Goal: Information Seeking & Learning: Find specific fact

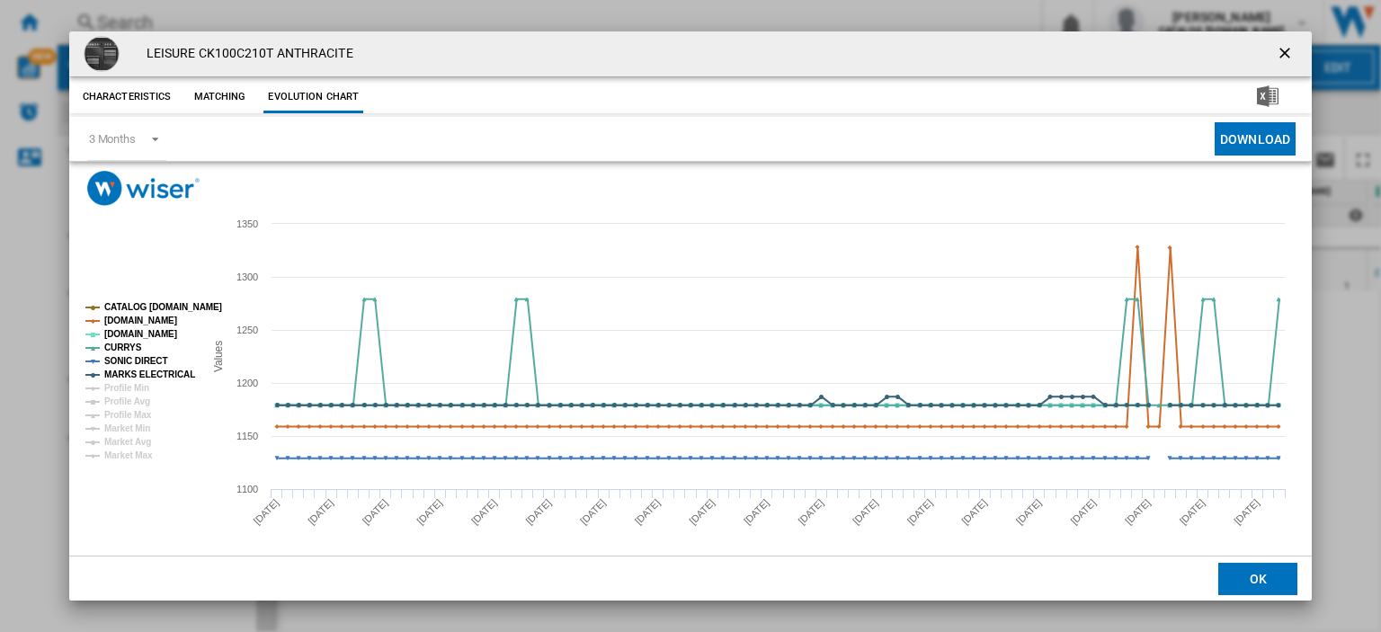
click at [1276, 49] on ng-md-icon "getI18NText('BUTTONS.CLOSE_DIALOG')" at bounding box center [1287, 55] width 22 height 22
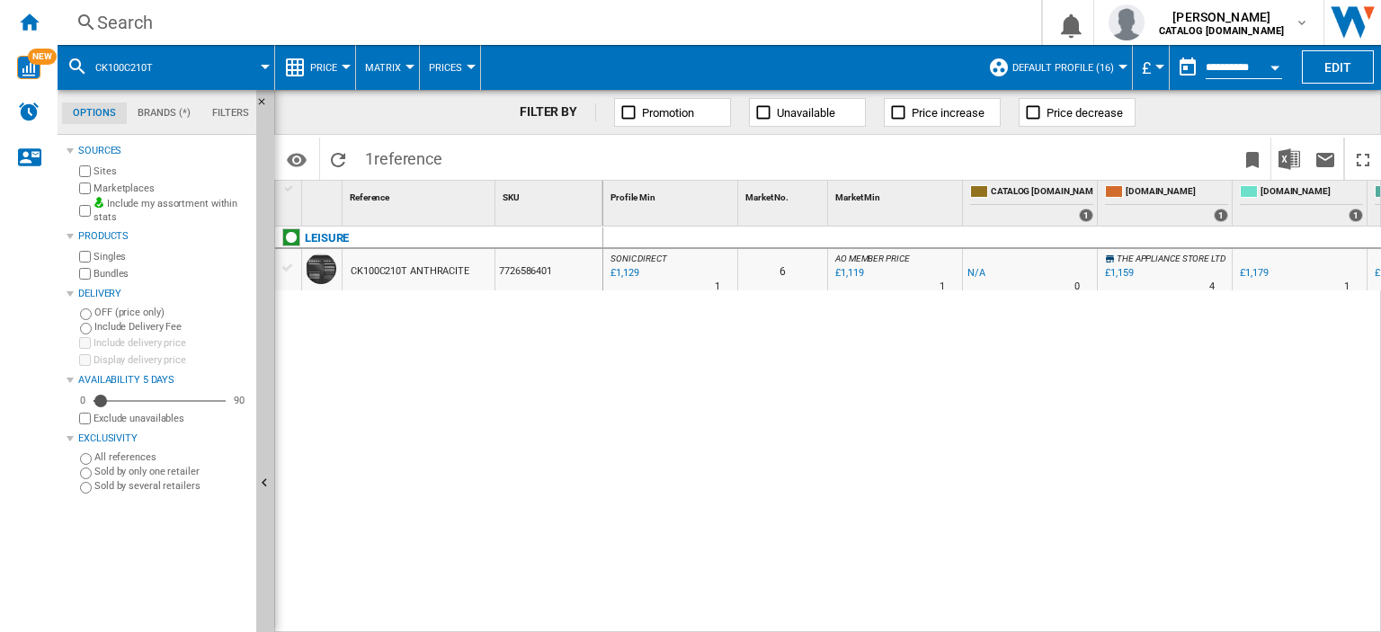
click at [129, 20] on div "Search" at bounding box center [545, 22] width 897 height 25
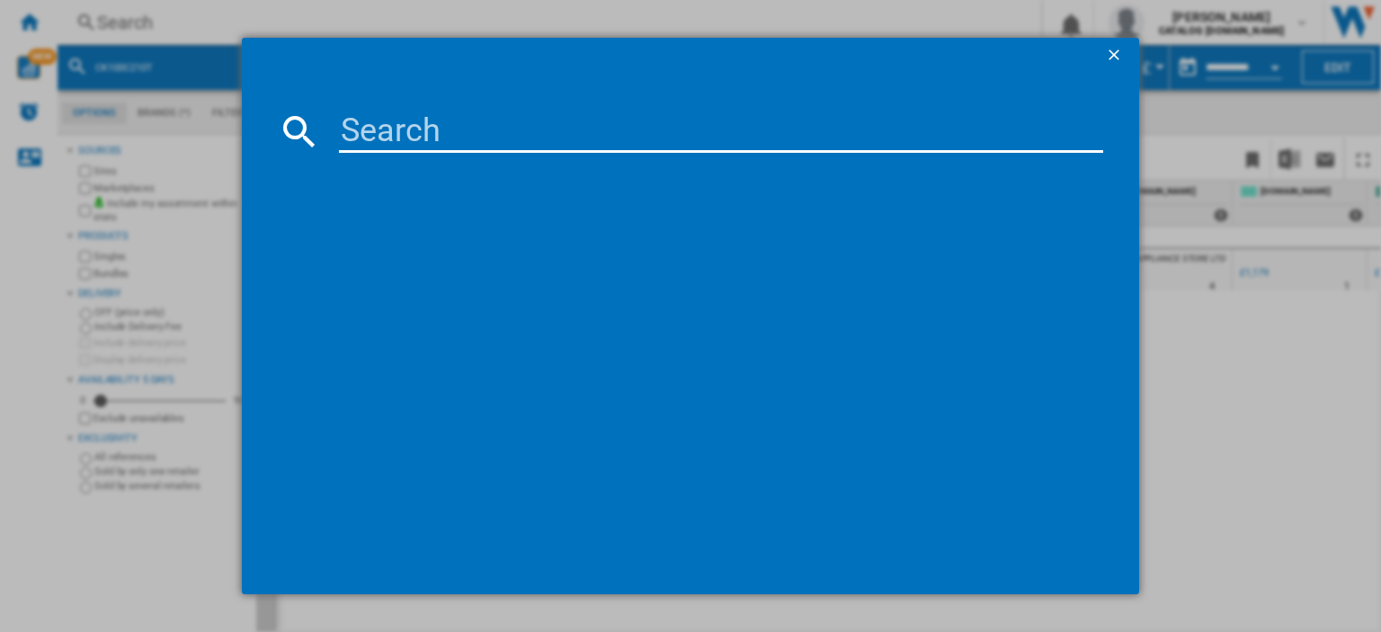
type input "HSFO3T223WXUKN"
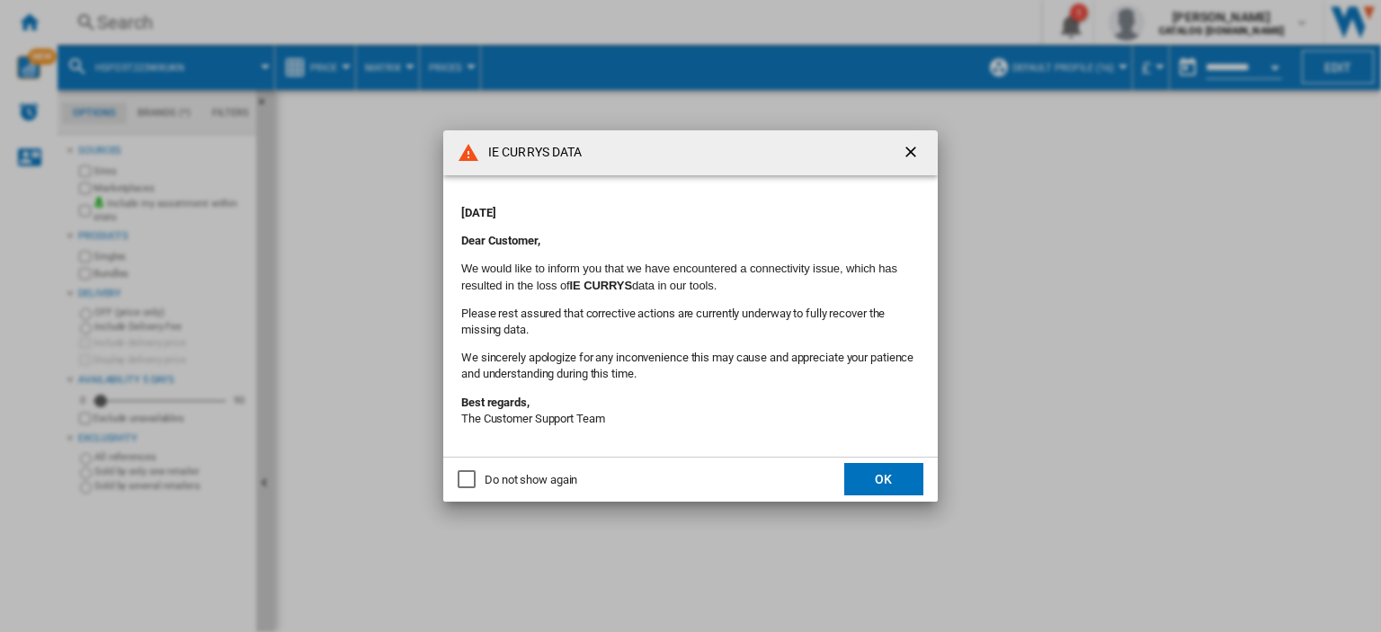
click at [863, 480] on button "OK" at bounding box center [883, 479] width 79 height 32
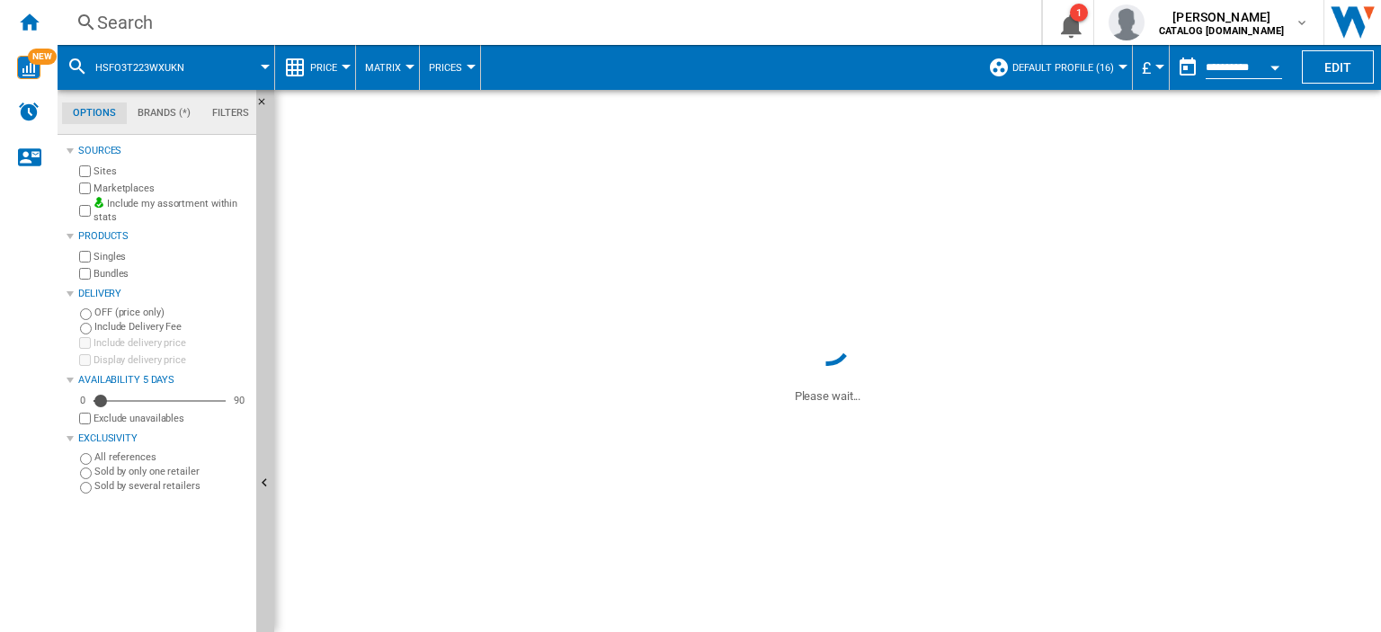
click at [116, 23] on div "Search" at bounding box center [545, 22] width 897 height 25
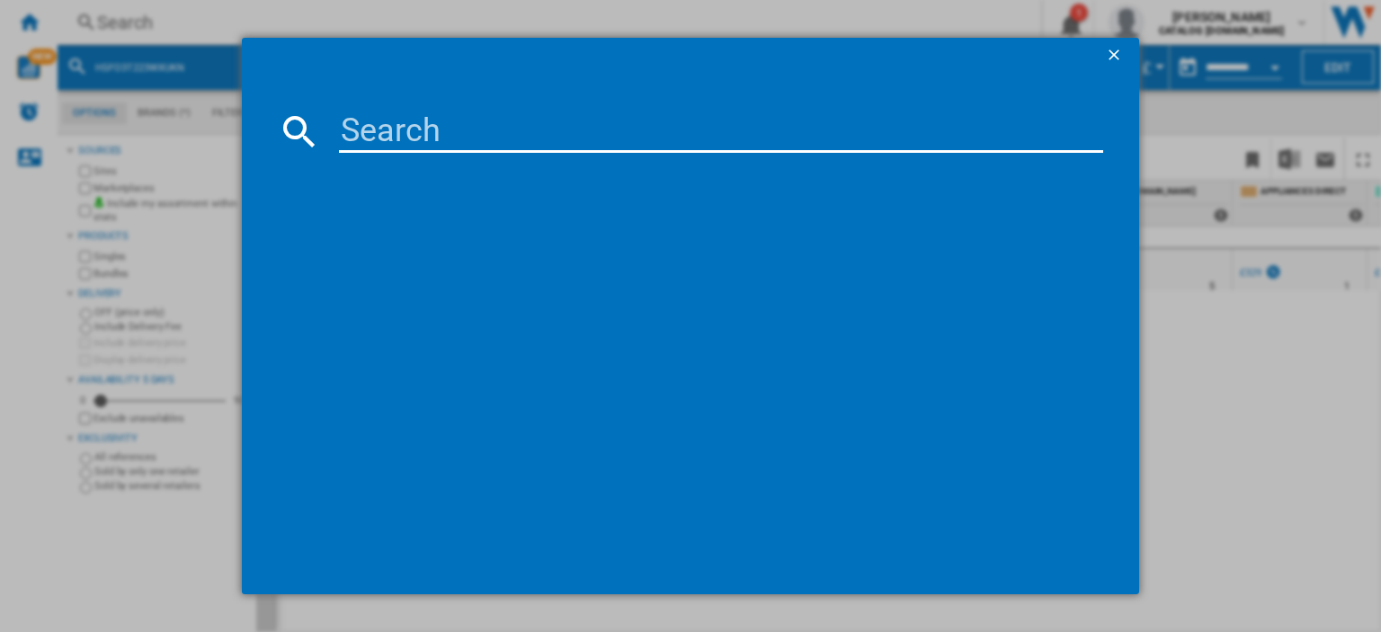
paste input "HSFO3T223WXUKN"
type input "HSFO3T223WXUKN"
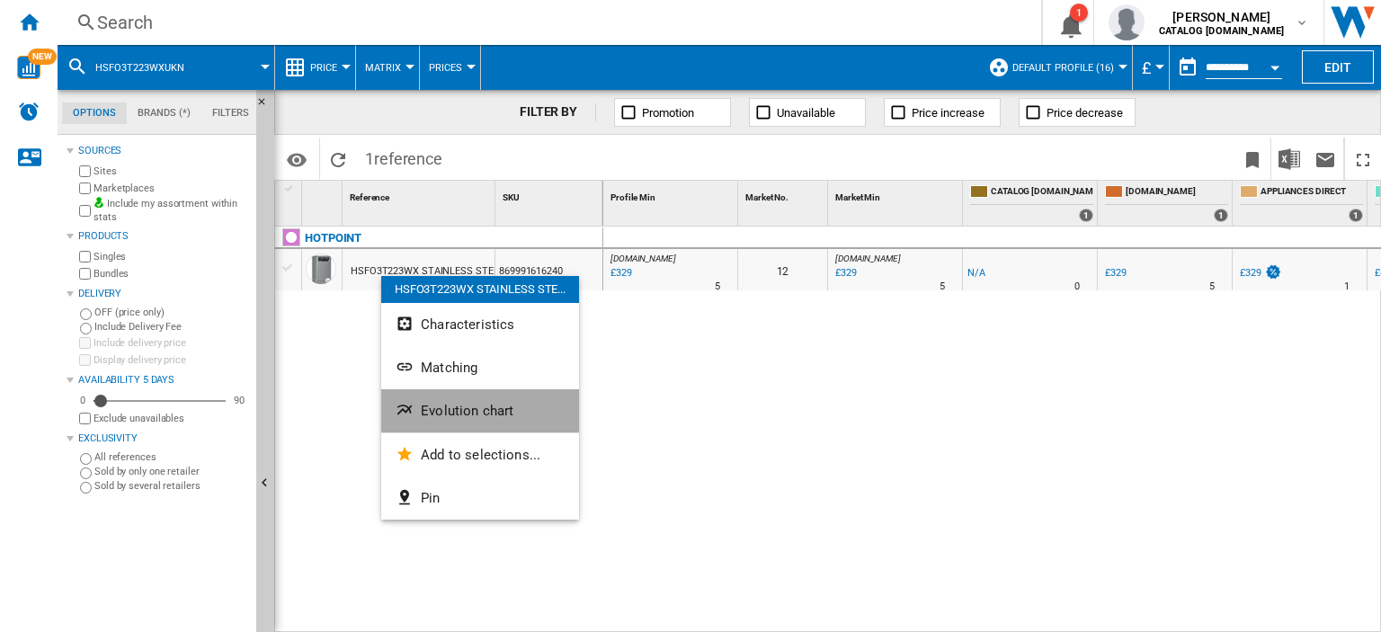
click at [460, 414] on span "Evolution chart" at bounding box center [467, 411] width 93 height 16
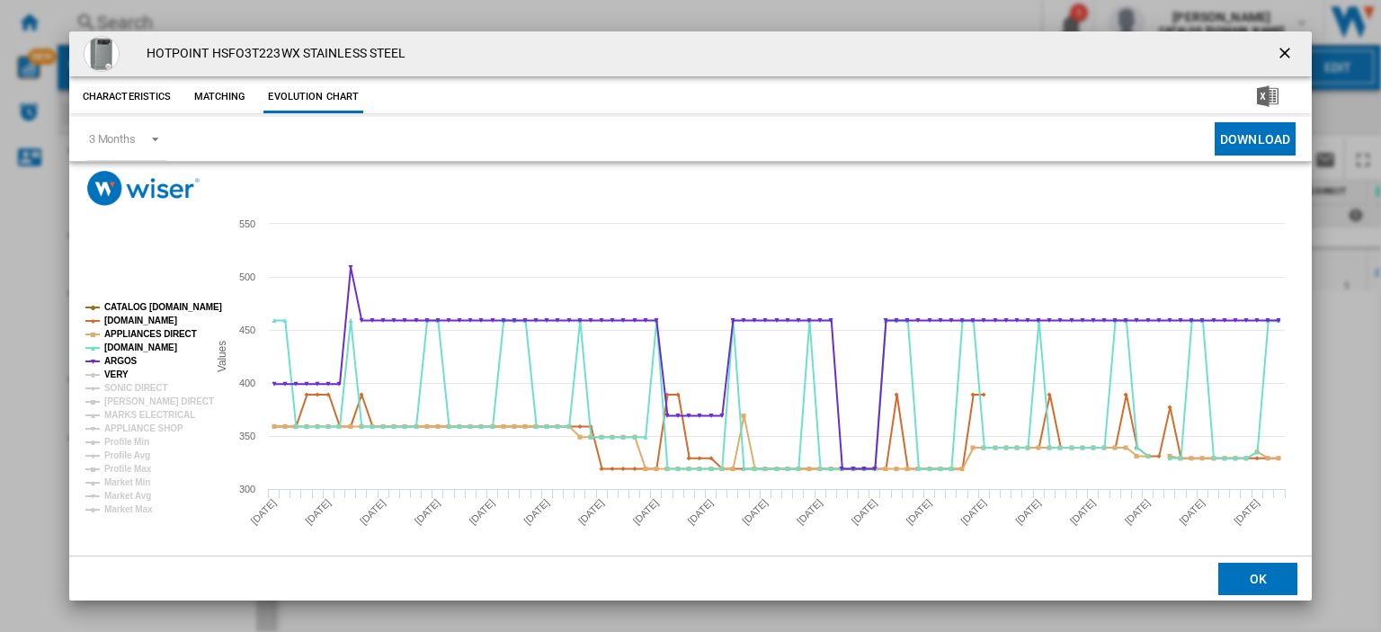
click at [111, 376] on tspan "VERY" at bounding box center [116, 374] width 24 height 10
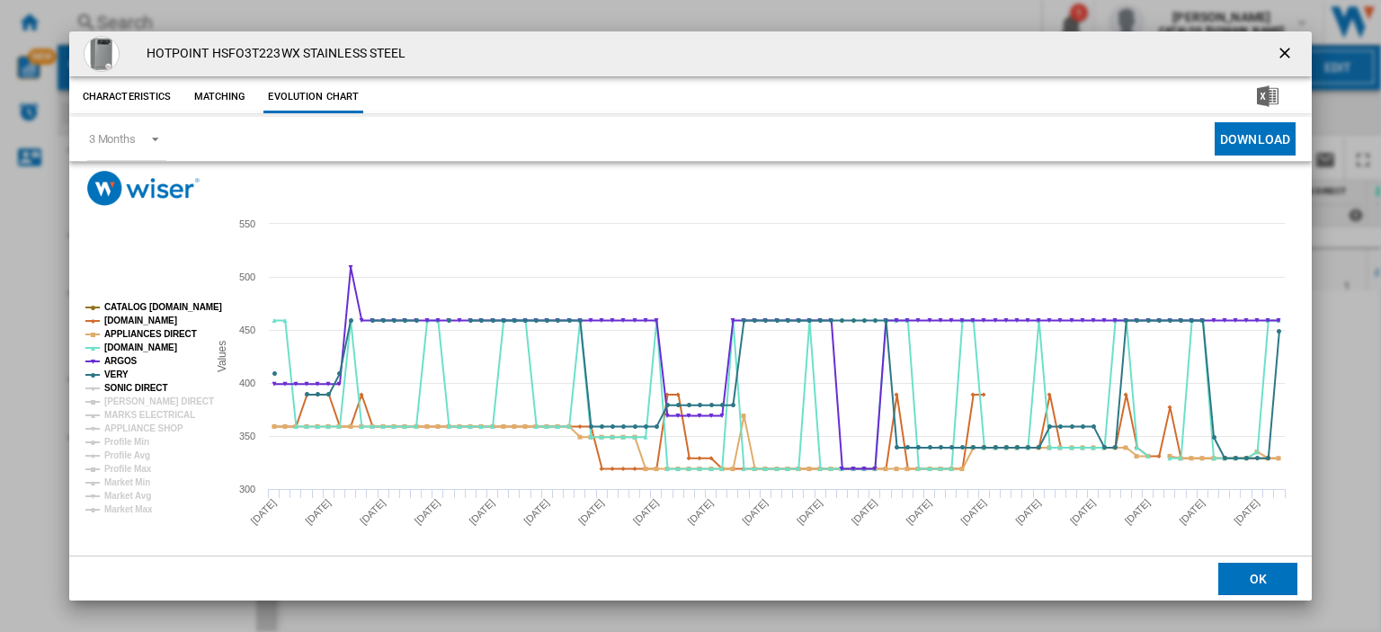
click at [112, 384] on tspan "SONIC DIRECT" at bounding box center [135, 388] width 63 height 10
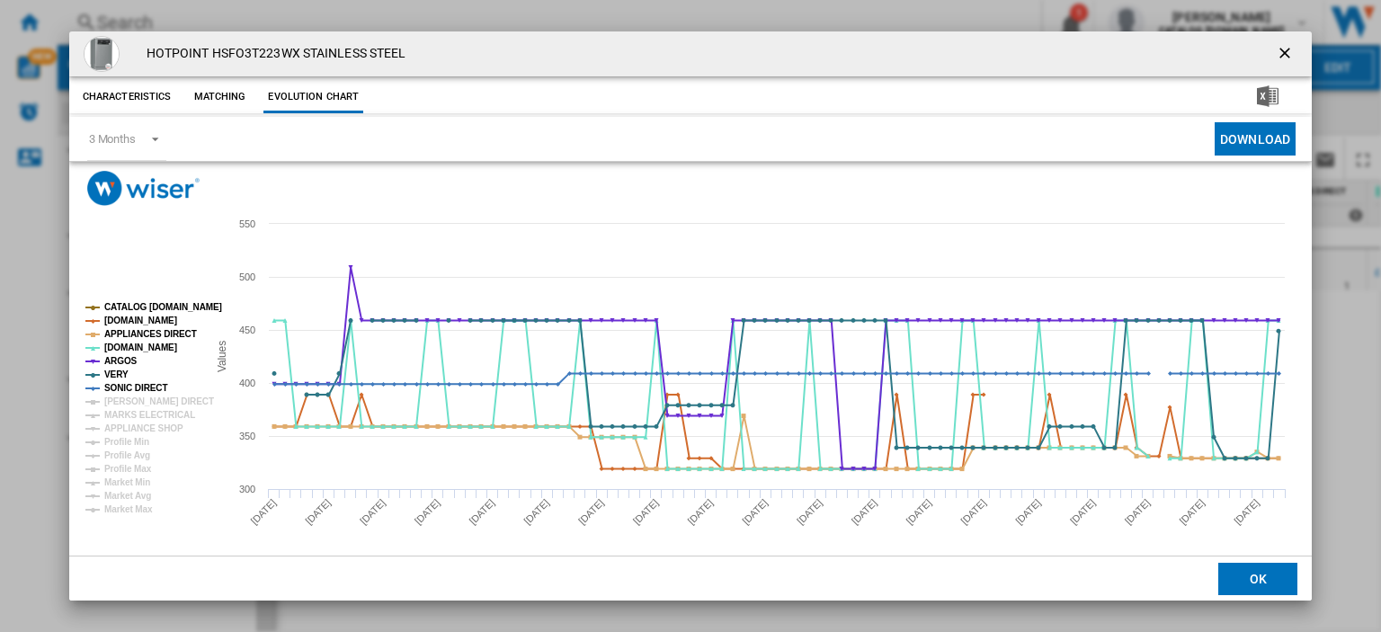
click at [112, 393] on tspan "SONIC DIRECT" at bounding box center [135, 388] width 63 height 10
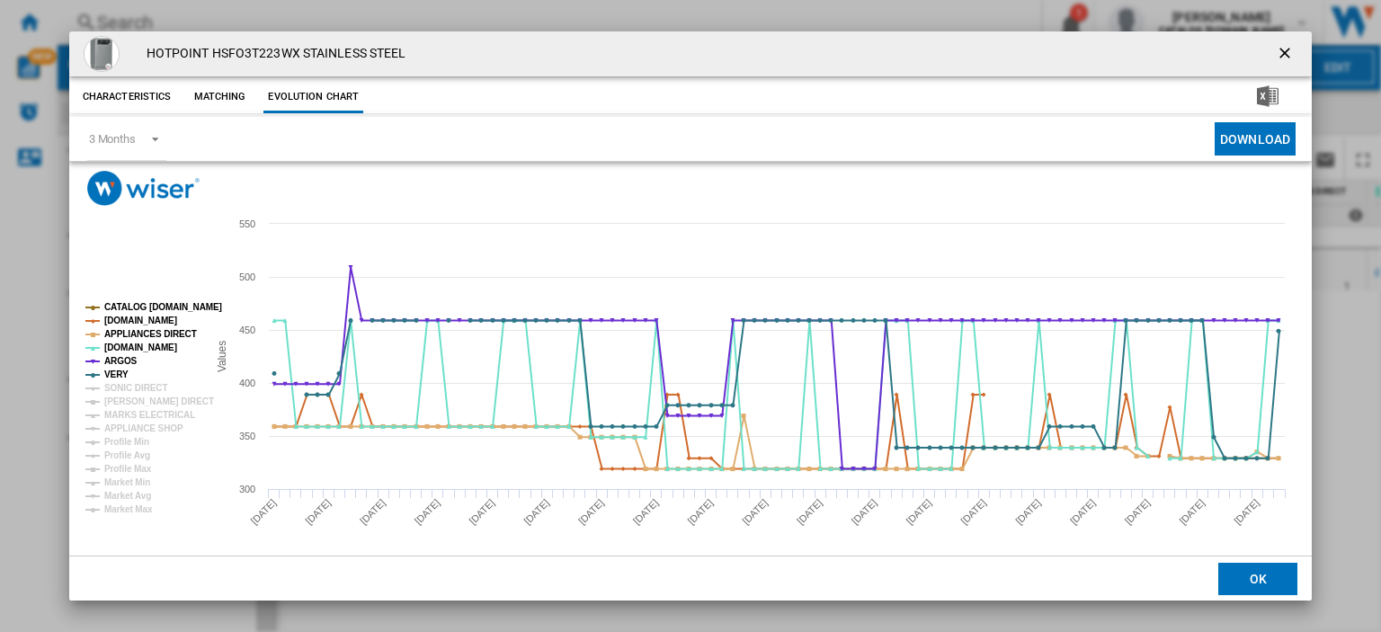
click at [116, 390] on tspan "SONIC DIRECT" at bounding box center [135, 388] width 63 height 10
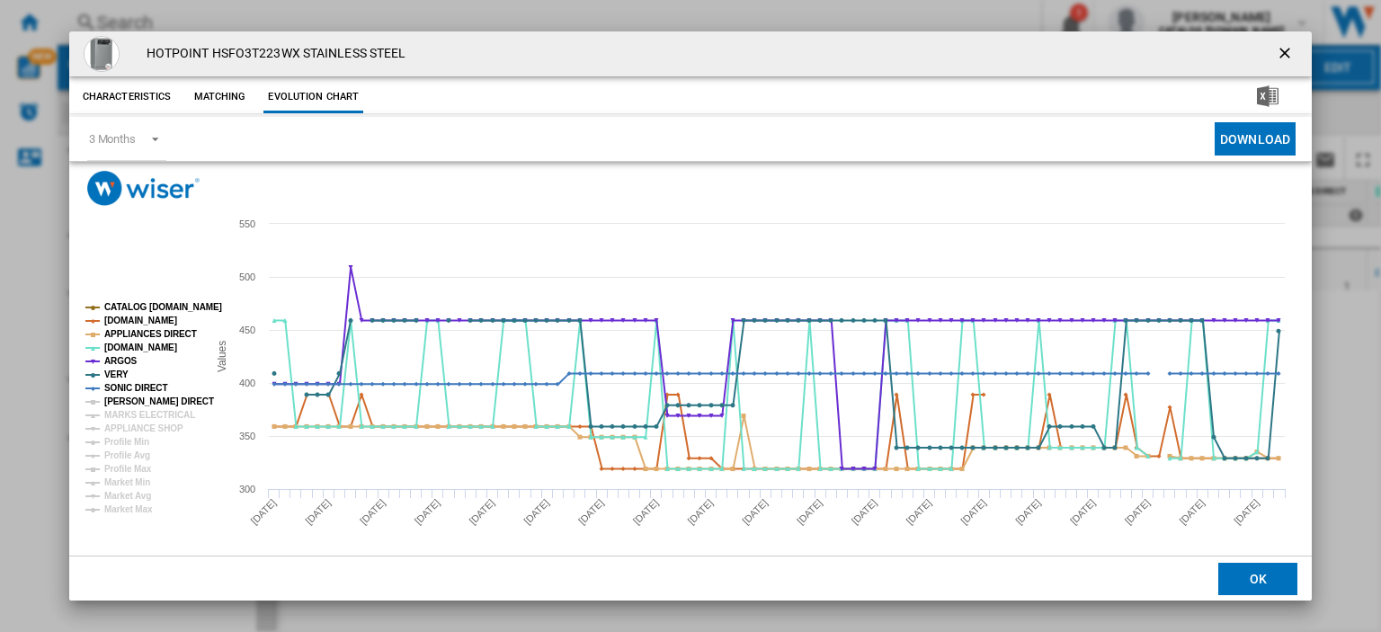
click at [120, 400] on tspan "HUGHES DIRECT" at bounding box center [159, 401] width 110 height 10
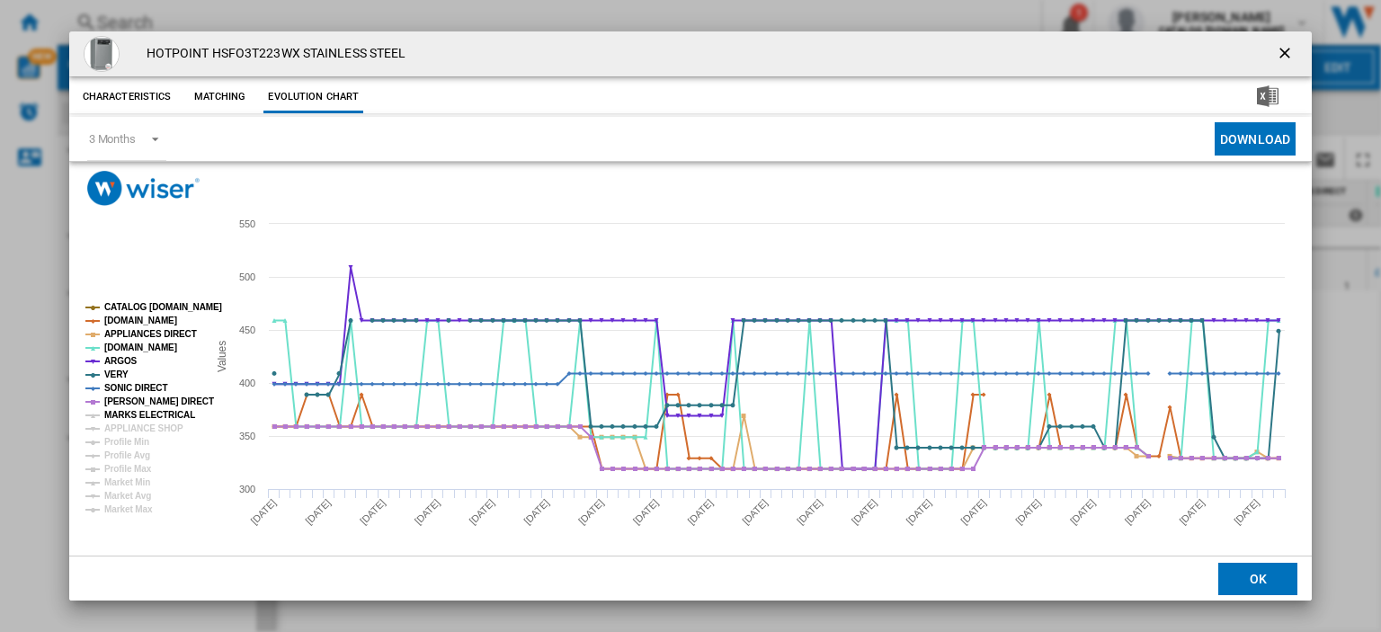
click at [122, 410] on tspan "MARKS ELECTRICAL" at bounding box center [149, 415] width 91 height 10
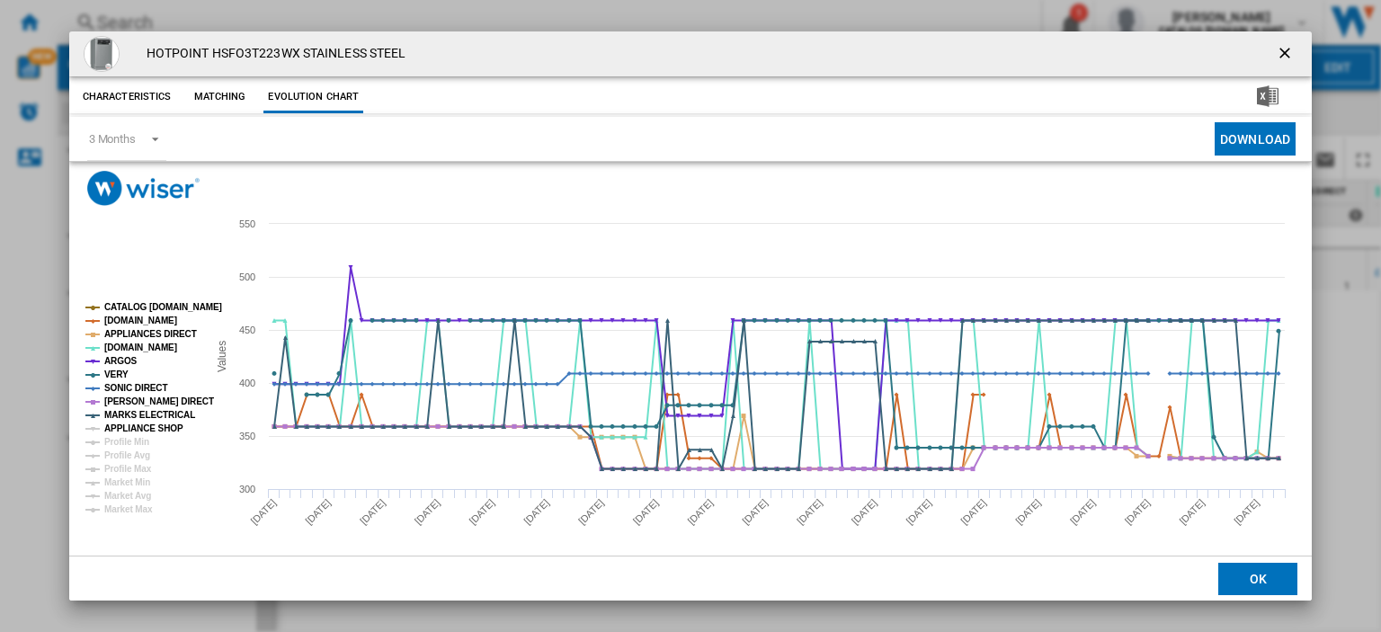
click at [125, 427] on tspan "APPLIANCE SHOP" at bounding box center [143, 428] width 79 height 10
click at [1276, 50] on ng-md-icon "getI18NText('BUTTONS.CLOSE_DIALOG')" at bounding box center [1287, 55] width 22 height 22
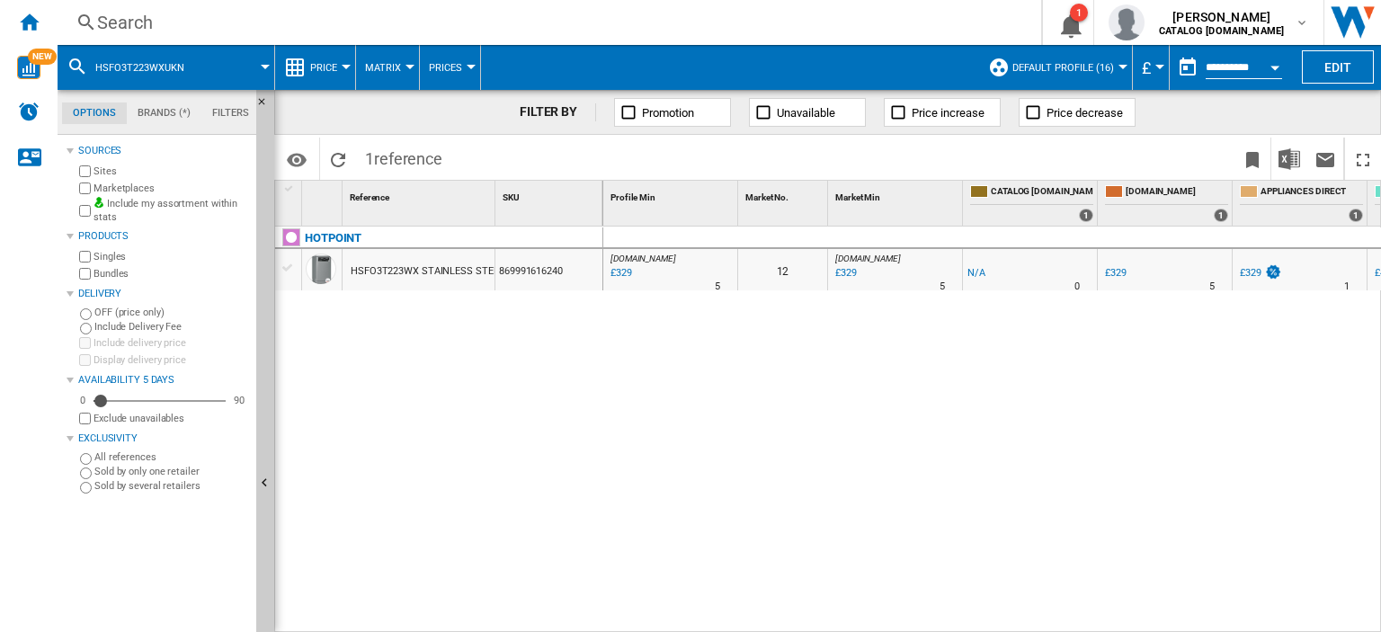
click at [123, 22] on div "Search" at bounding box center [545, 22] width 897 height 25
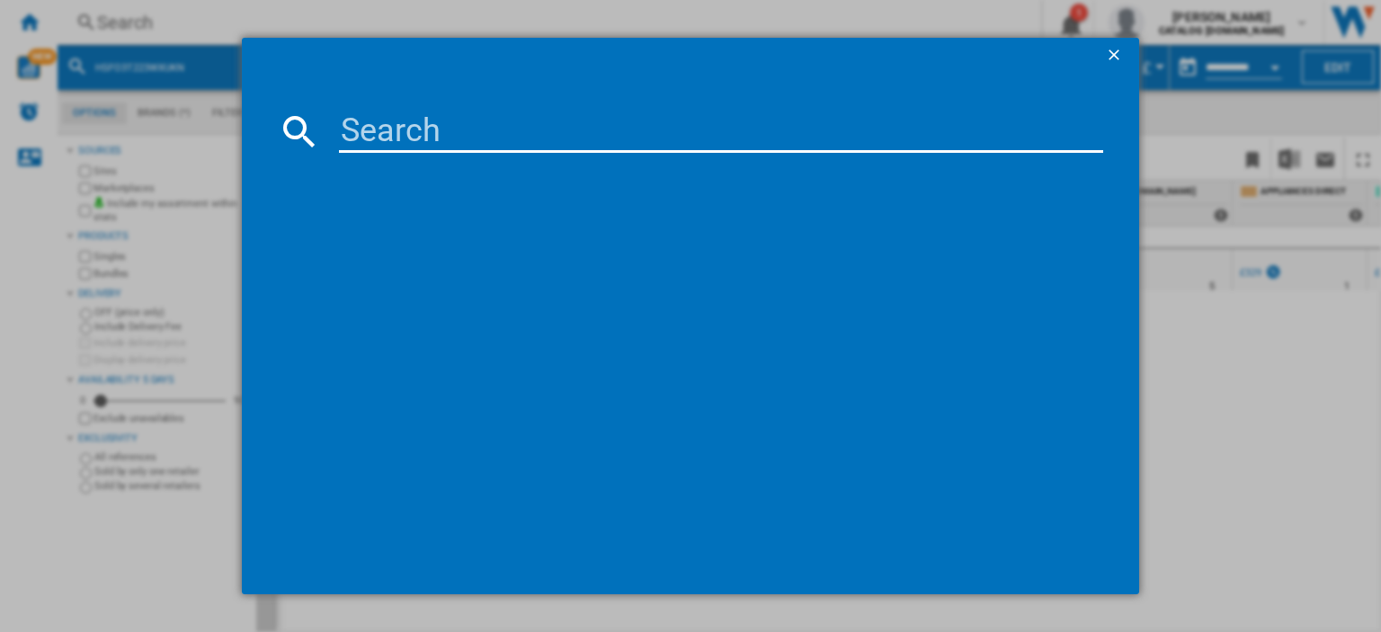
type input "Hydroforce H8IHP42LUK"
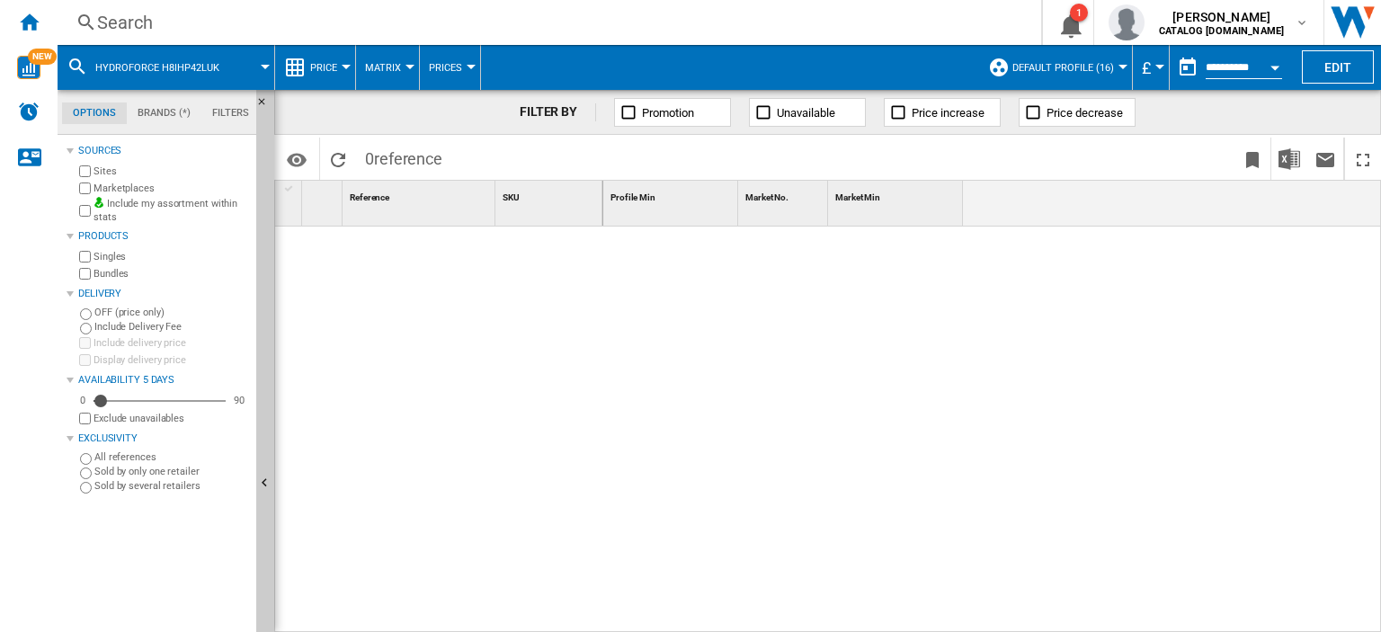
click at [141, 21] on div "Search" at bounding box center [545, 22] width 897 height 25
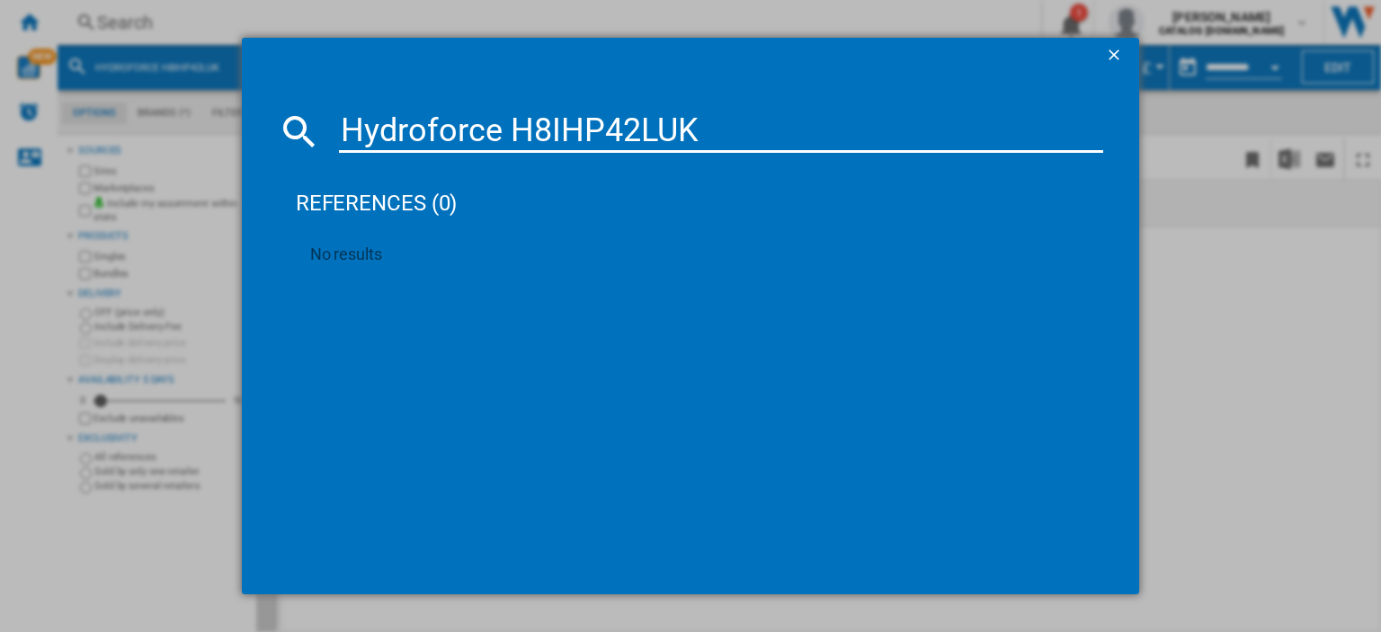
drag, startPoint x: 511, startPoint y: 129, endPoint x: 259, endPoint y: 127, distance: 251.7
click at [259, 127] on md-dialog-content "Hydroforce H8IHP42LUK references (0) No results" at bounding box center [690, 334] width 897 height 521
type input "H8IHP42LUK"
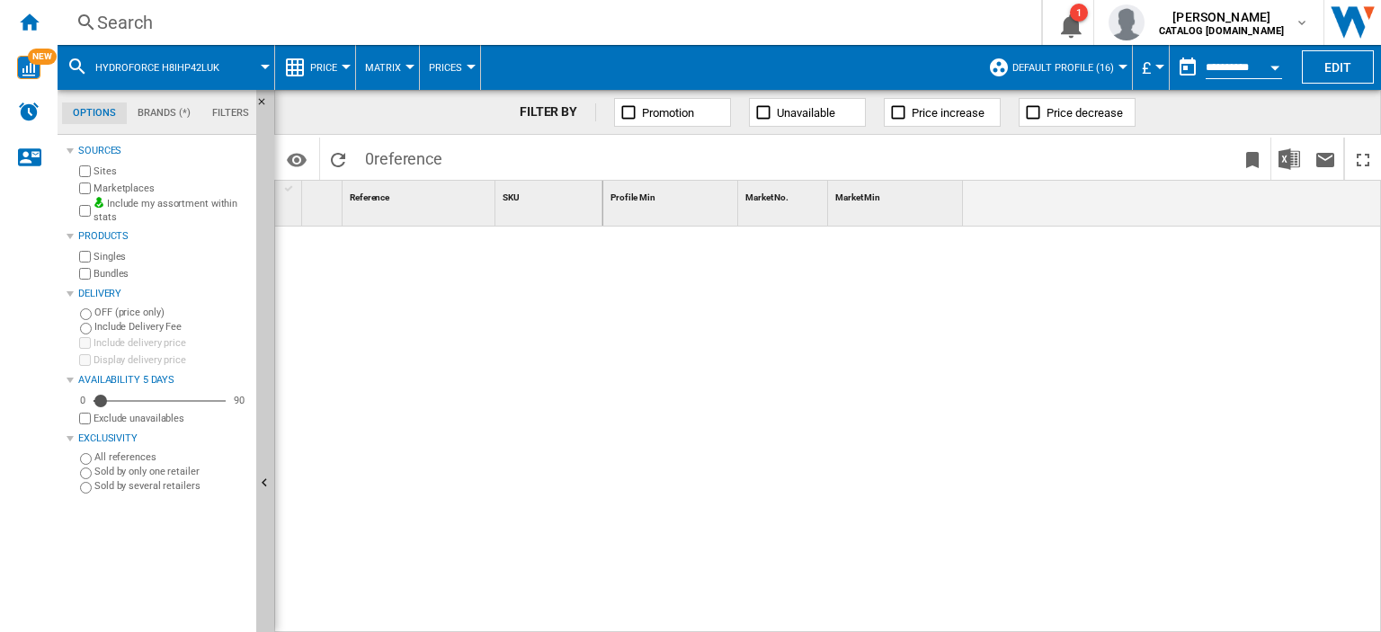
click at [151, 24] on div "Search" at bounding box center [545, 22] width 897 height 25
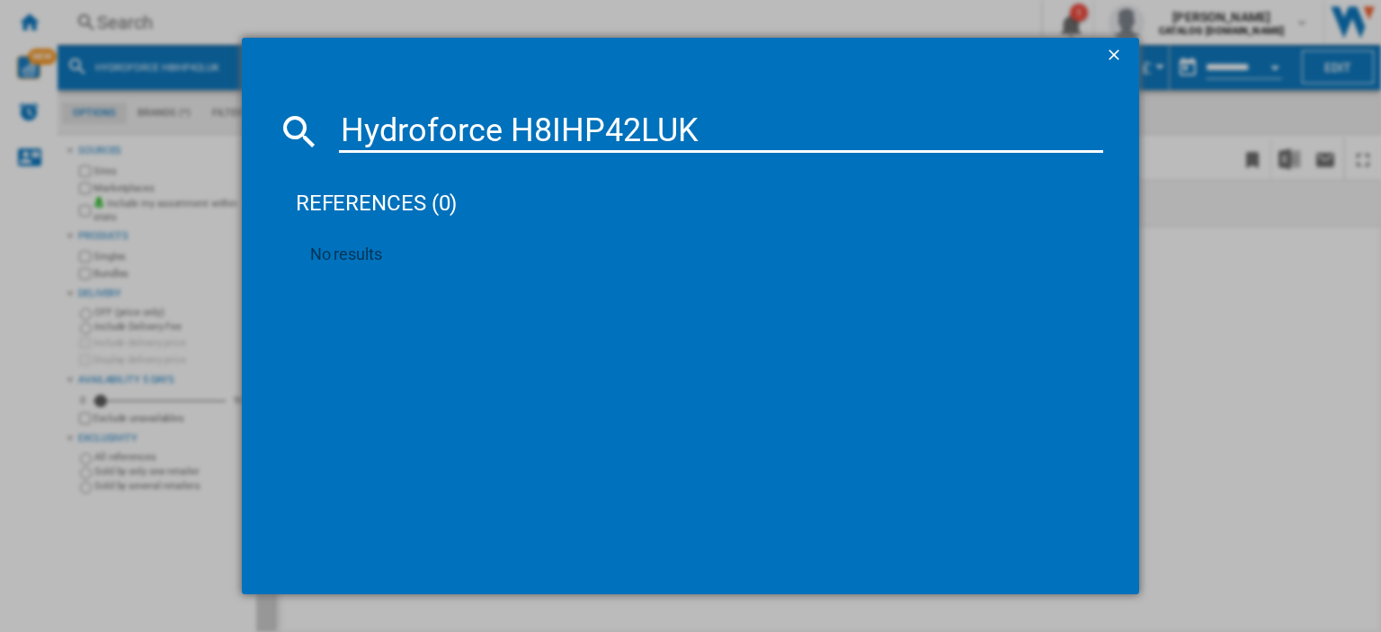
click at [510, 129] on input "Hydroforce H8IHP42LUK" at bounding box center [721, 131] width 764 height 43
type input "H8IHP42LUK"
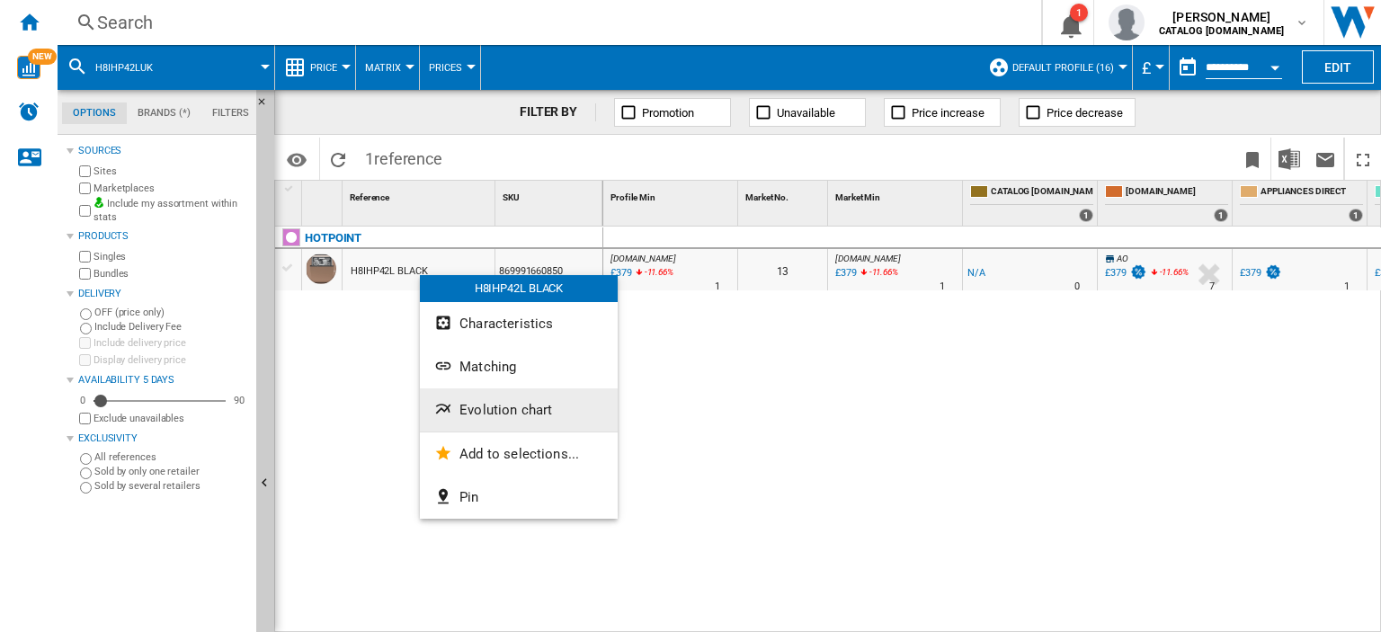
click at [509, 415] on span "Evolution chart" at bounding box center [505, 410] width 93 height 16
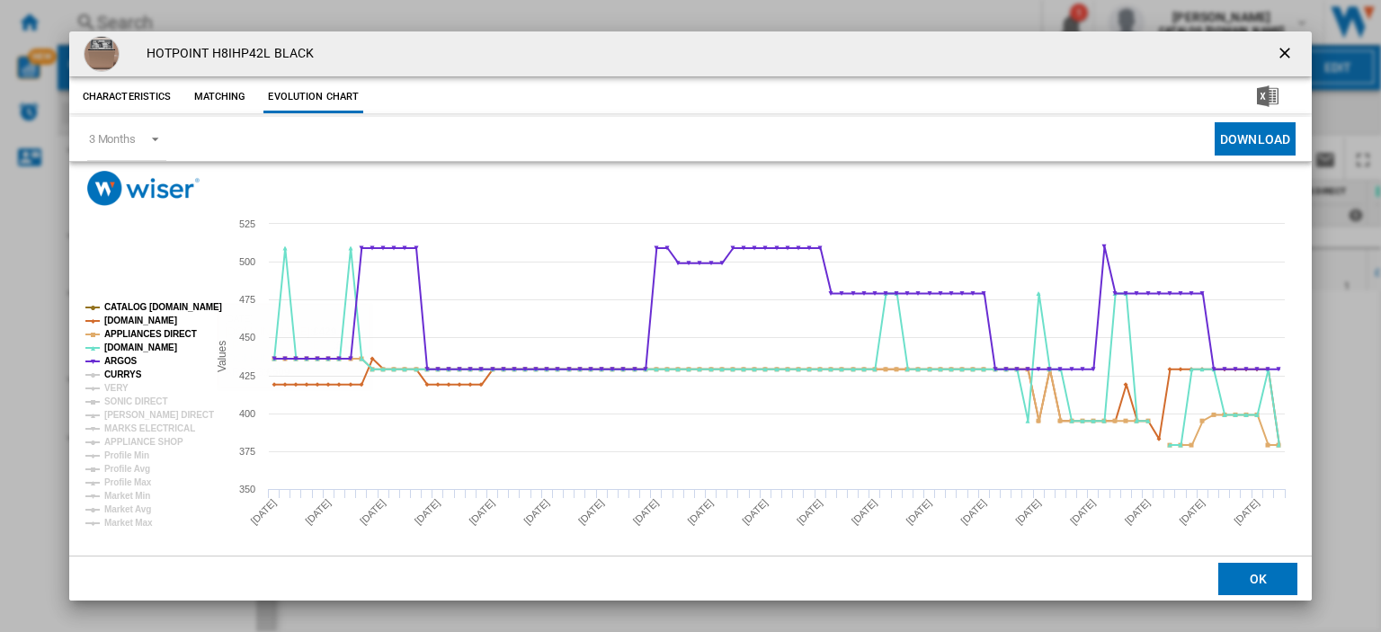
click at [131, 375] on tspan "CURRYS" at bounding box center [123, 374] width 38 height 10
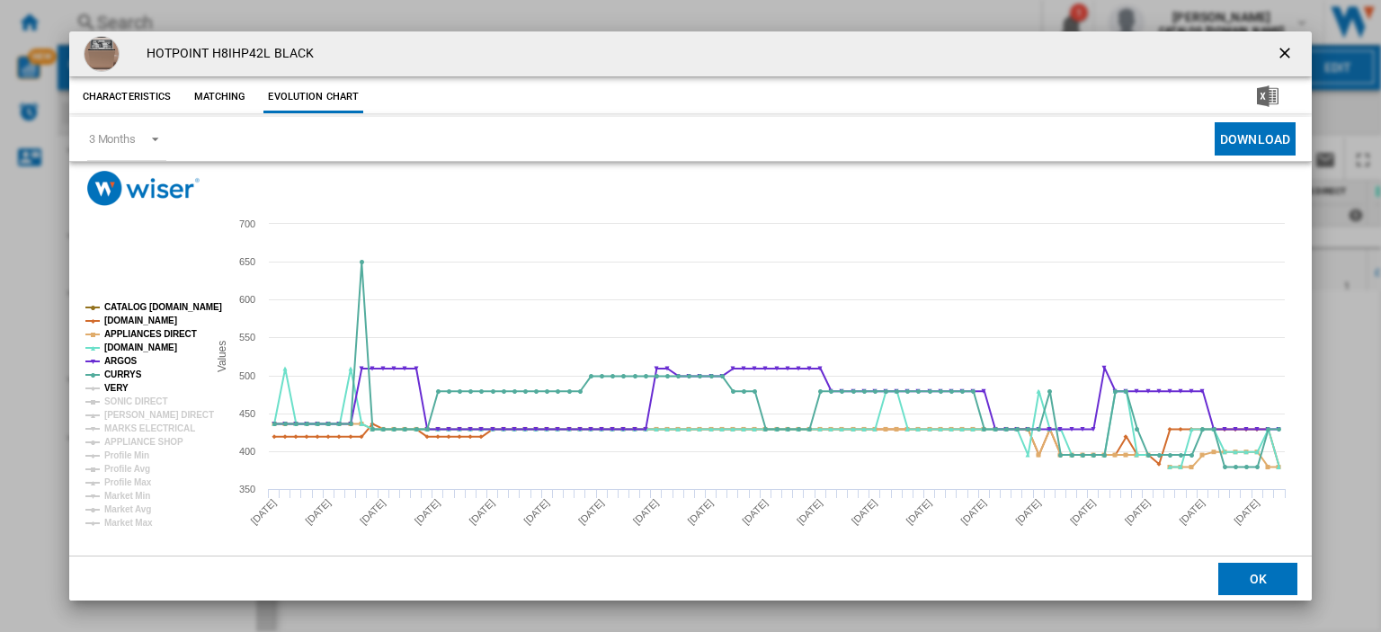
click at [116, 389] on tspan "VERY" at bounding box center [116, 388] width 24 height 10
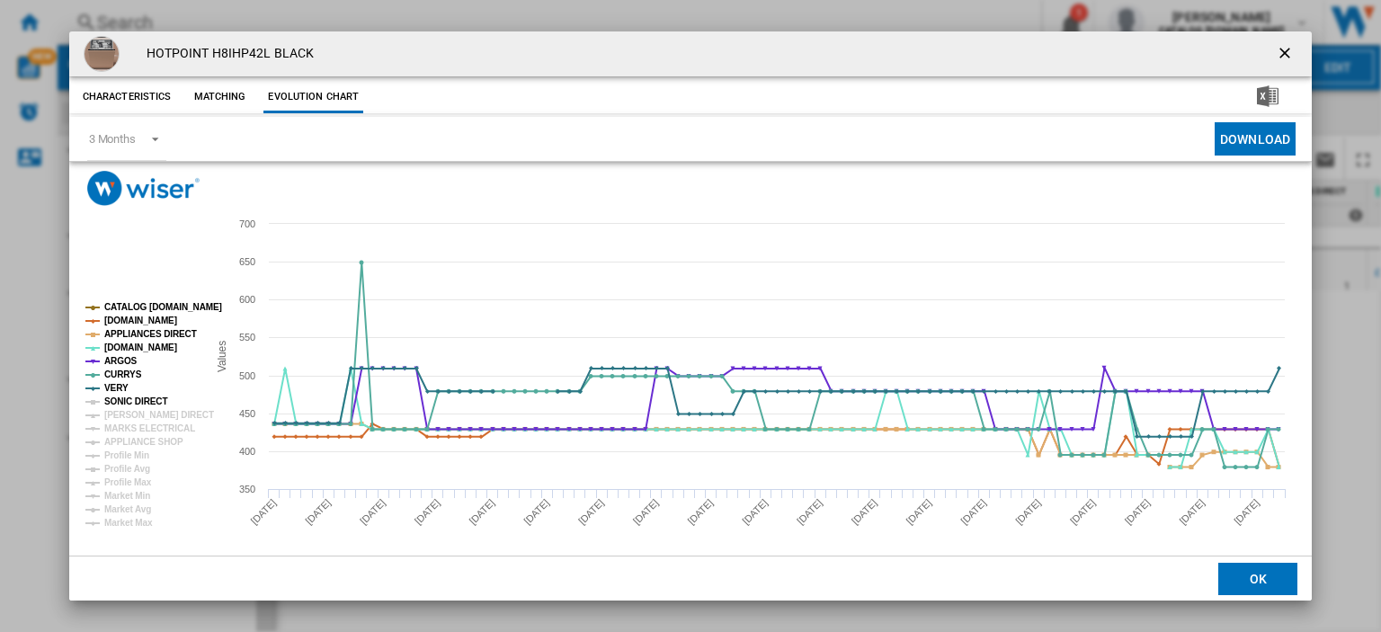
click at [119, 398] on tspan "SONIC DIRECT" at bounding box center [135, 401] width 63 height 10
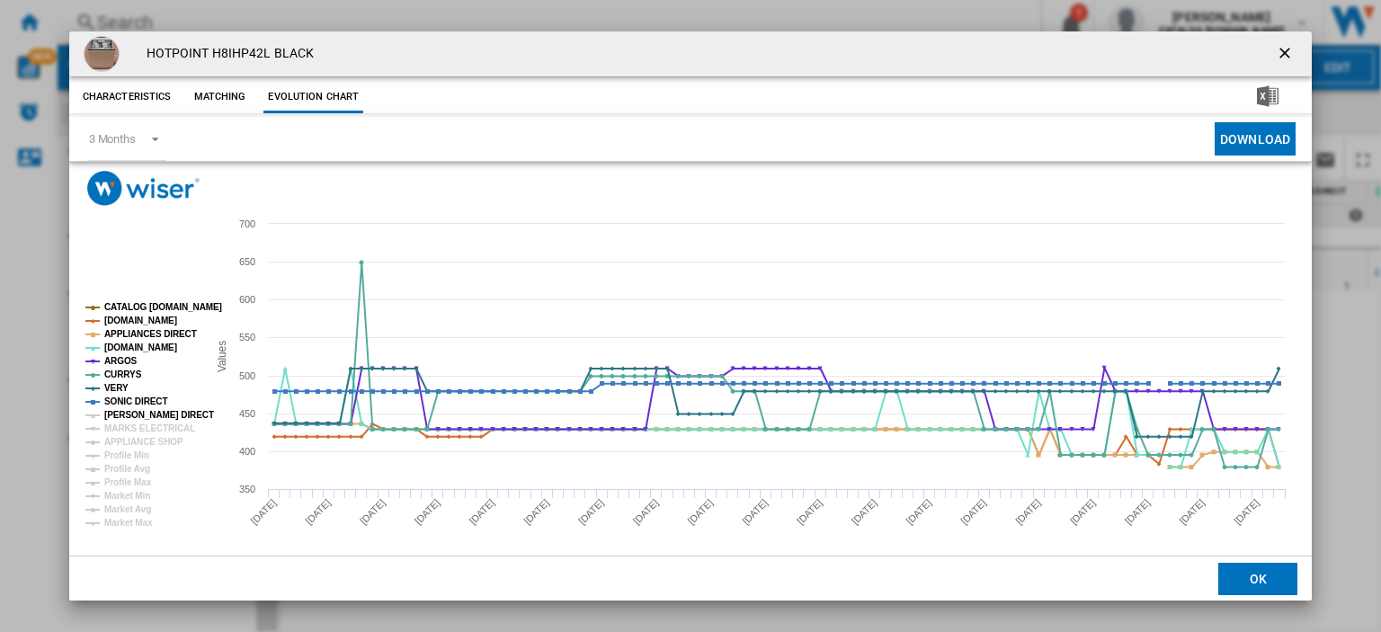
click at [123, 413] on tspan "HUGHES DIRECT" at bounding box center [159, 415] width 110 height 10
click at [125, 423] on tspan "MARKS ELECTRICAL" at bounding box center [149, 428] width 91 height 10
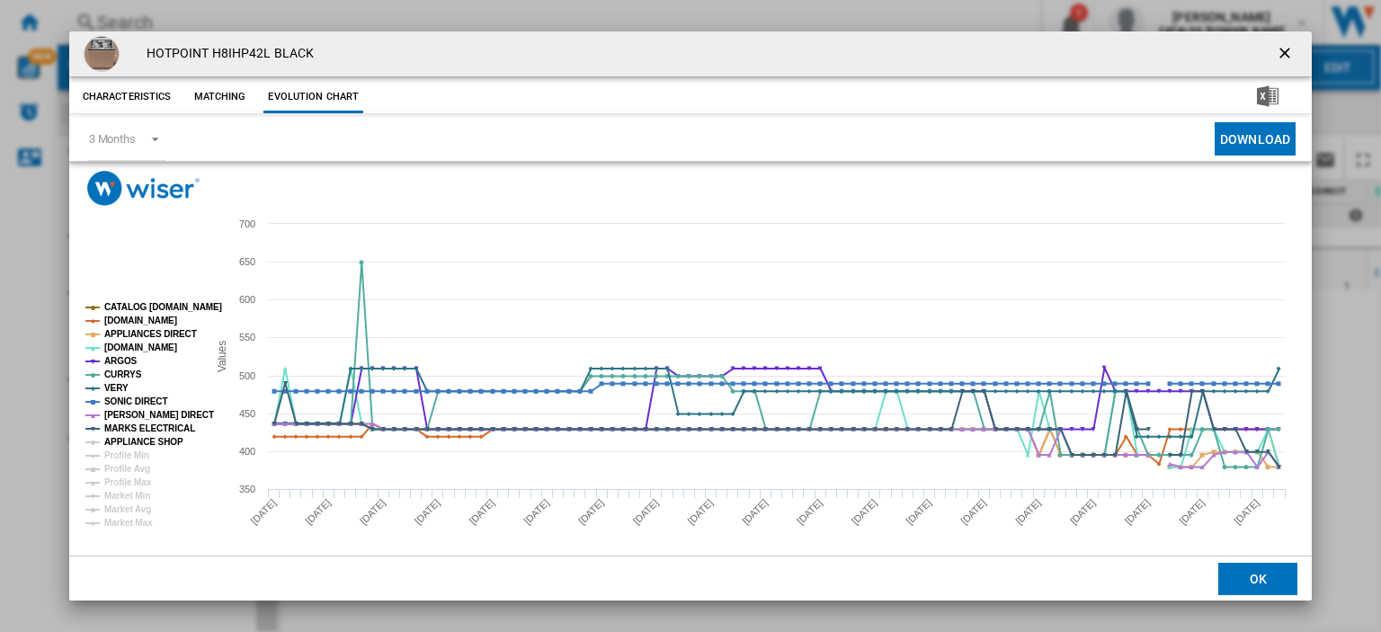
click at [128, 438] on tspan "APPLIANCE SHOP" at bounding box center [143, 442] width 79 height 10
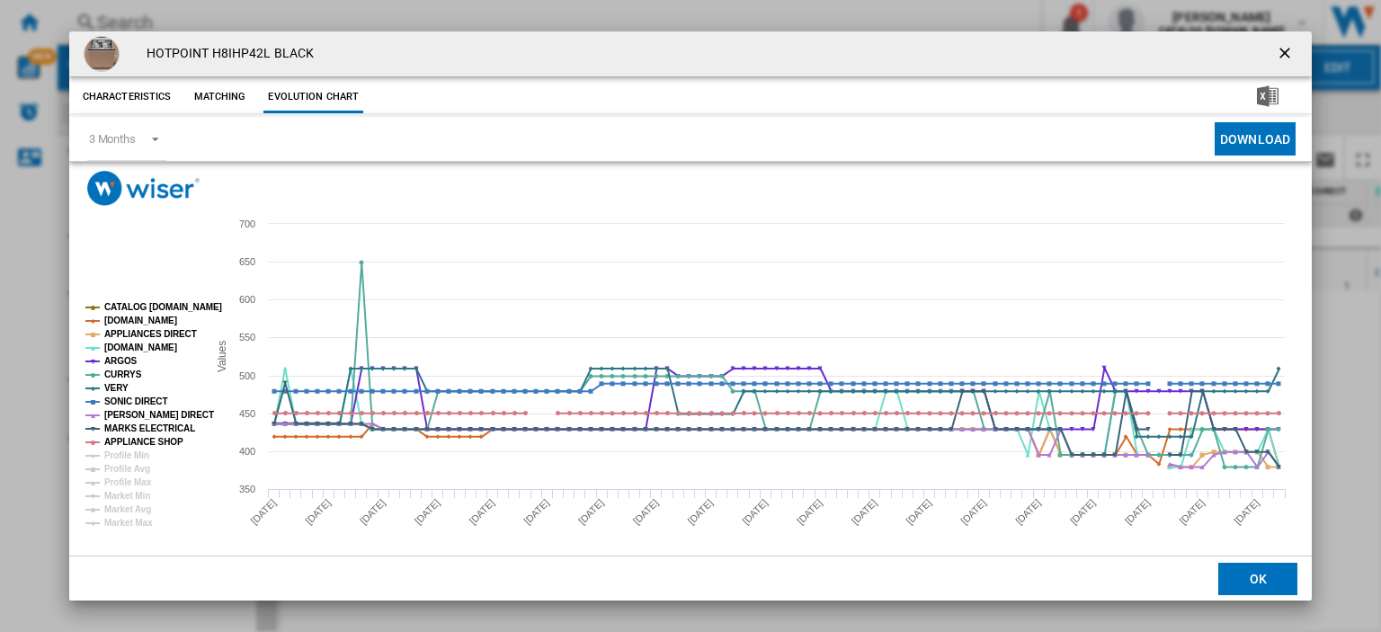
click at [1276, 49] on ng-md-icon "getI18NText('BUTTONS.CLOSE_DIALOG')" at bounding box center [1287, 55] width 22 height 22
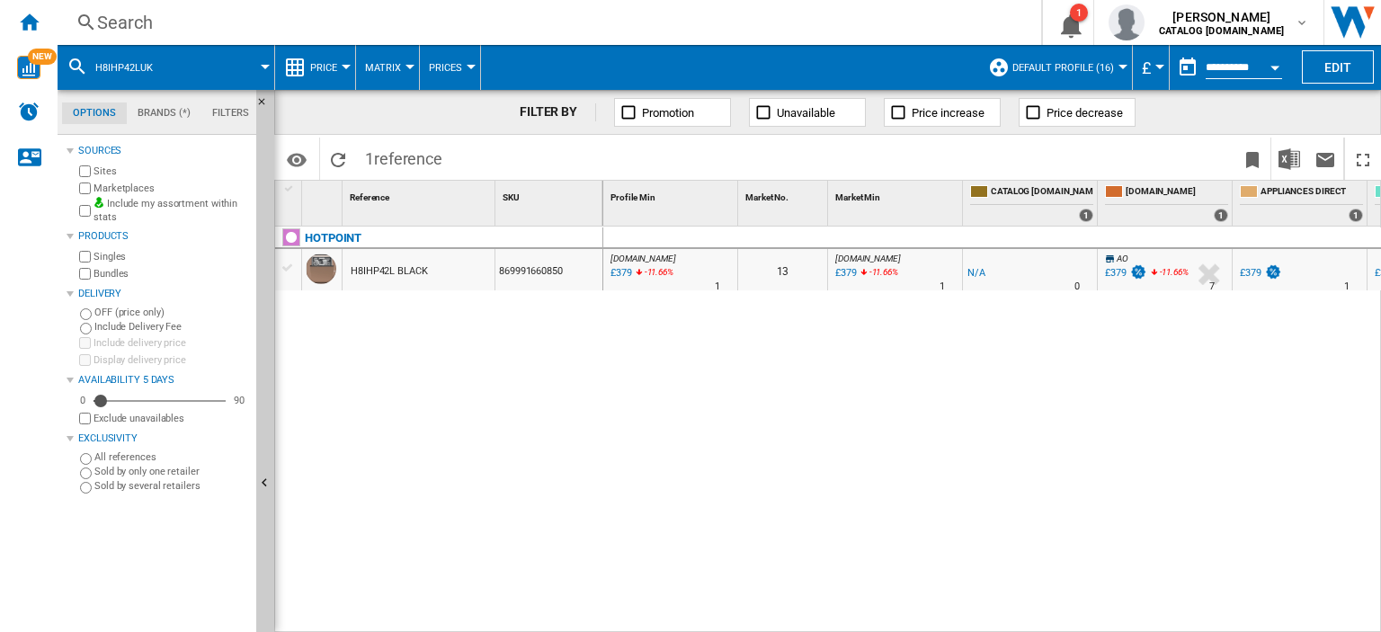
click at [114, 23] on div "Search" at bounding box center [545, 22] width 897 height 25
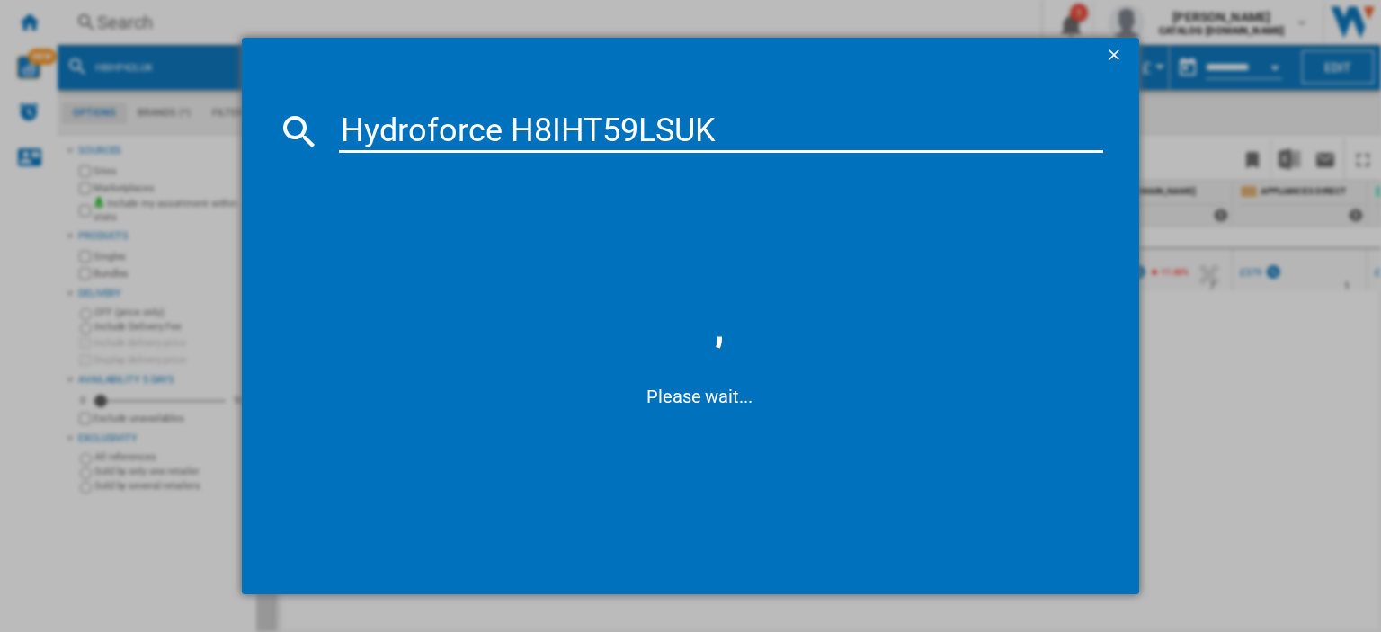
drag, startPoint x: 507, startPoint y: 129, endPoint x: 302, endPoint y: 122, distance: 205.1
click at [302, 122] on div "Hydroforce H8IHT59LSUK" at bounding box center [690, 131] width 825 height 43
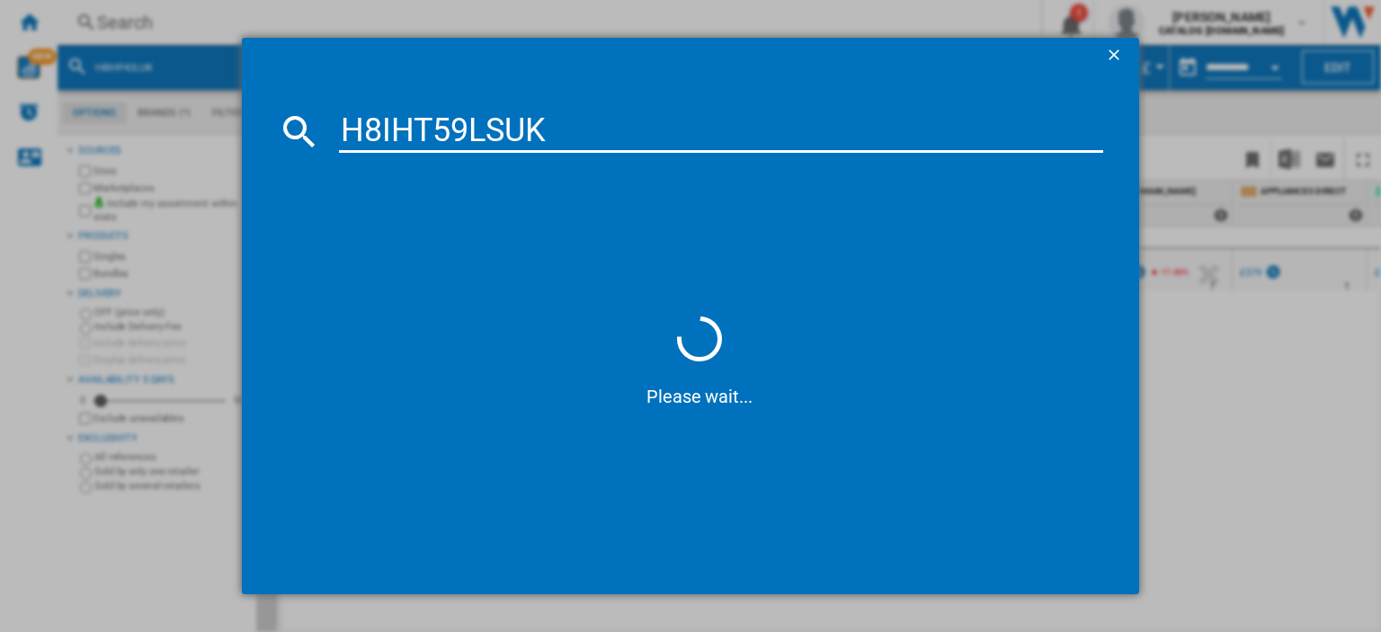
type input "H8IHT59LSUK"
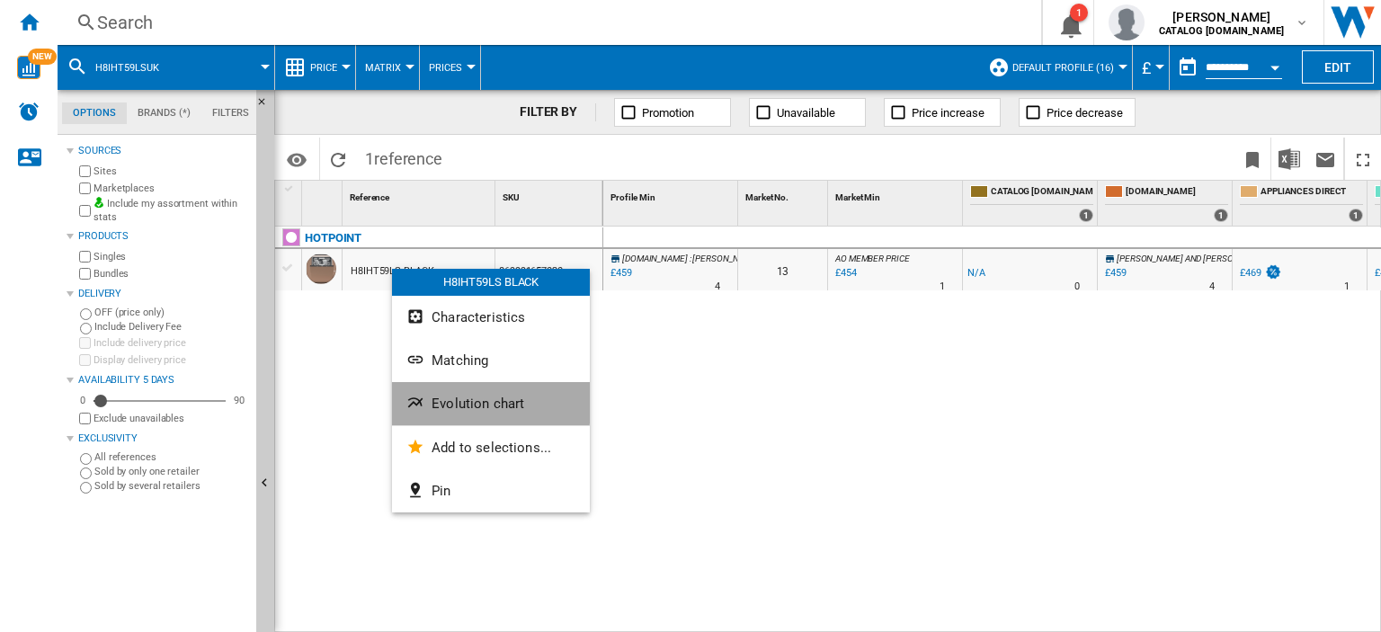
click at [450, 395] on button "Evolution chart" at bounding box center [491, 403] width 198 height 43
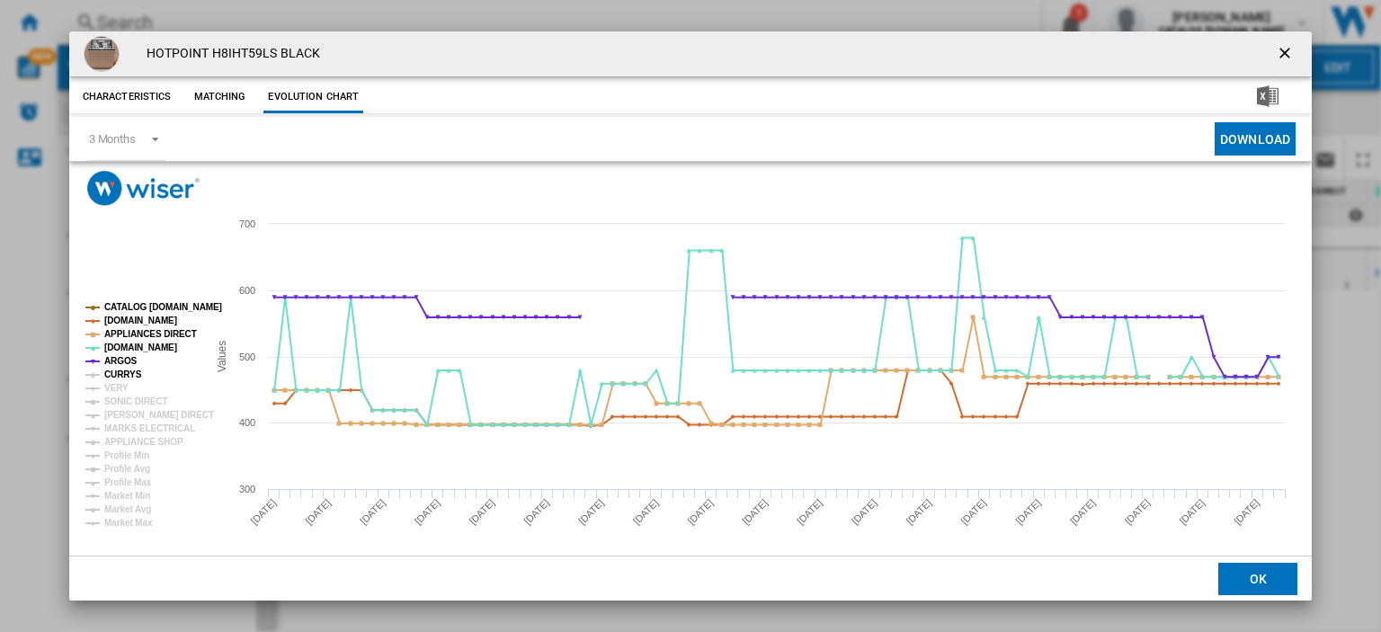
click at [108, 369] on tspan "CURRYS" at bounding box center [123, 374] width 38 height 10
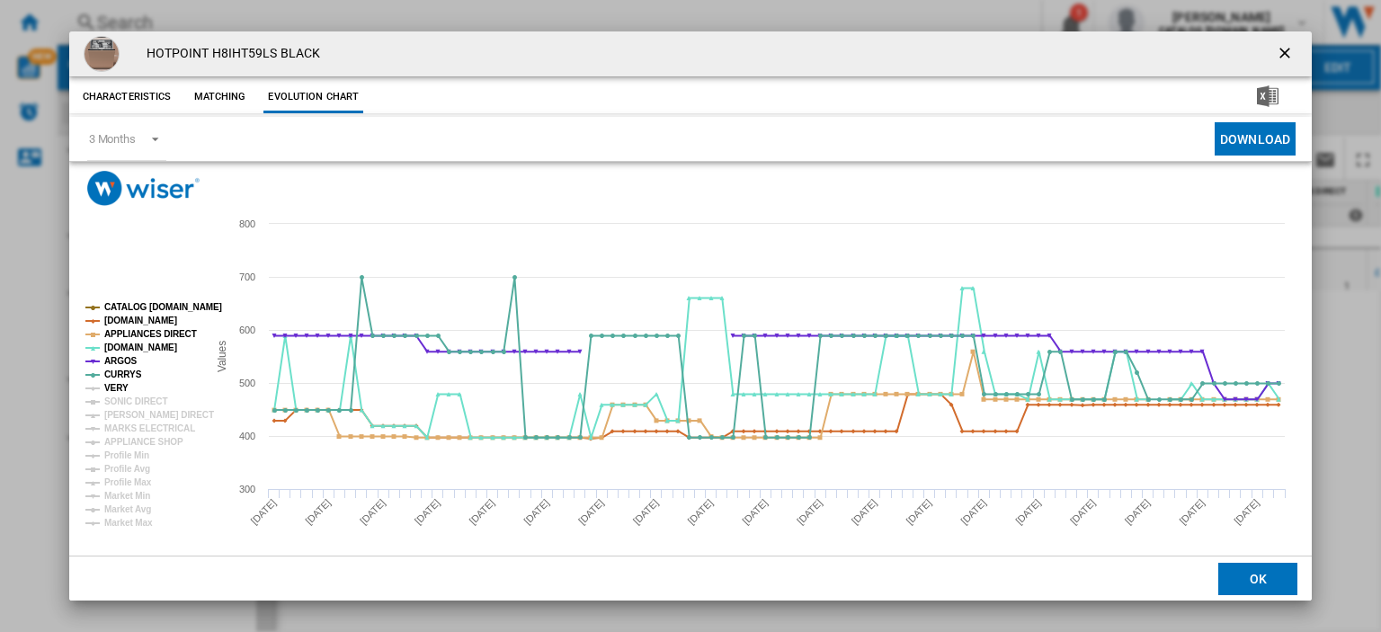
click at [111, 387] on tspan "VERY" at bounding box center [116, 388] width 24 height 10
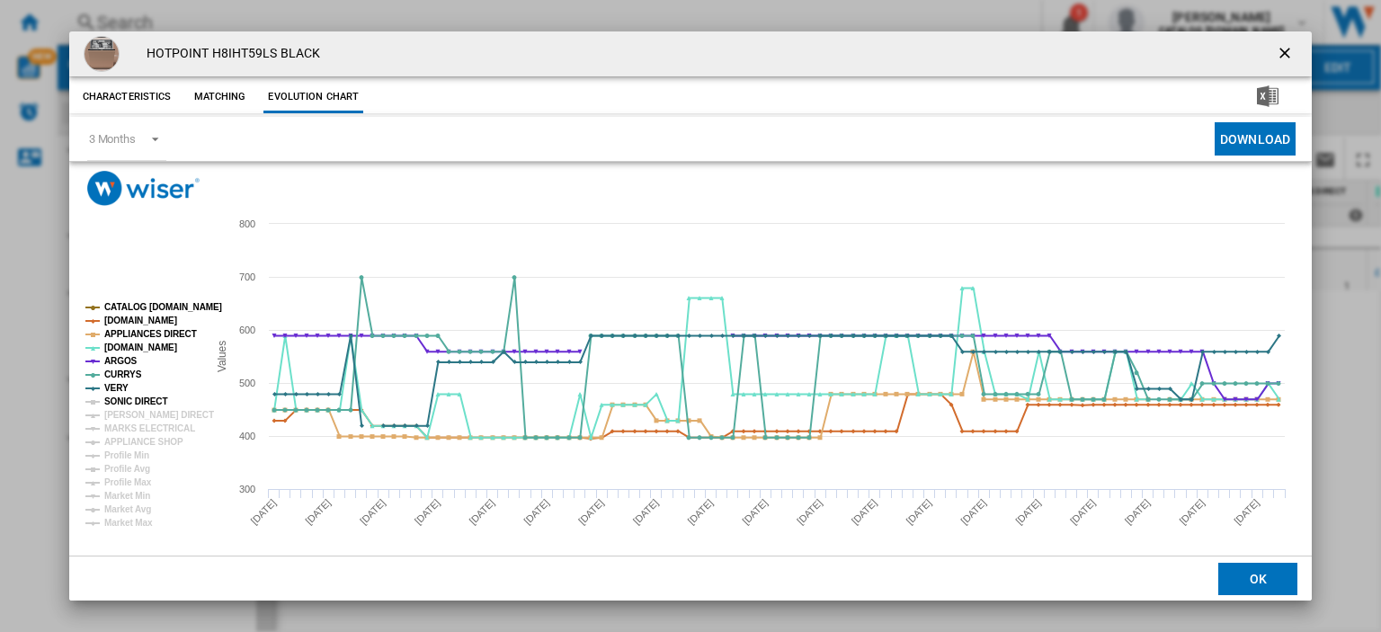
click at [115, 404] on tspan "SONIC DIRECT" at bounding box center [135, 401] width 63 height 10
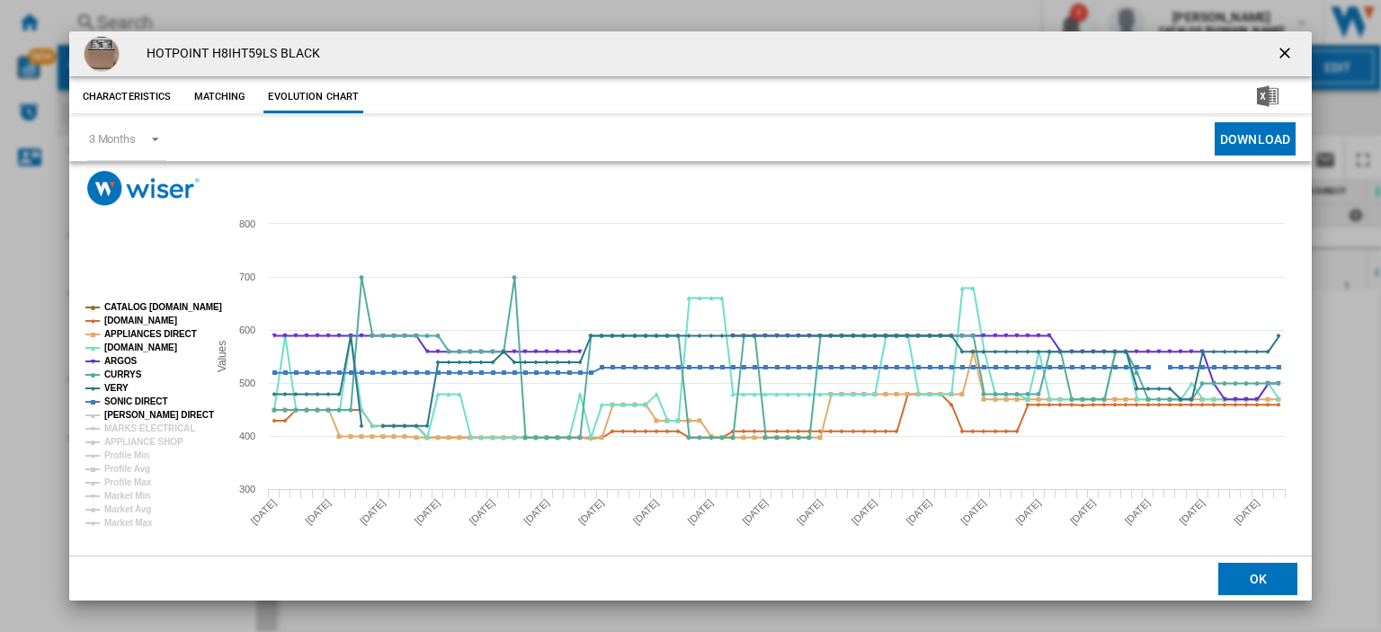
click at [127, 416] on tspan "HUGHES DIRECT" at bounding box center [159, 415] width 110 height 10
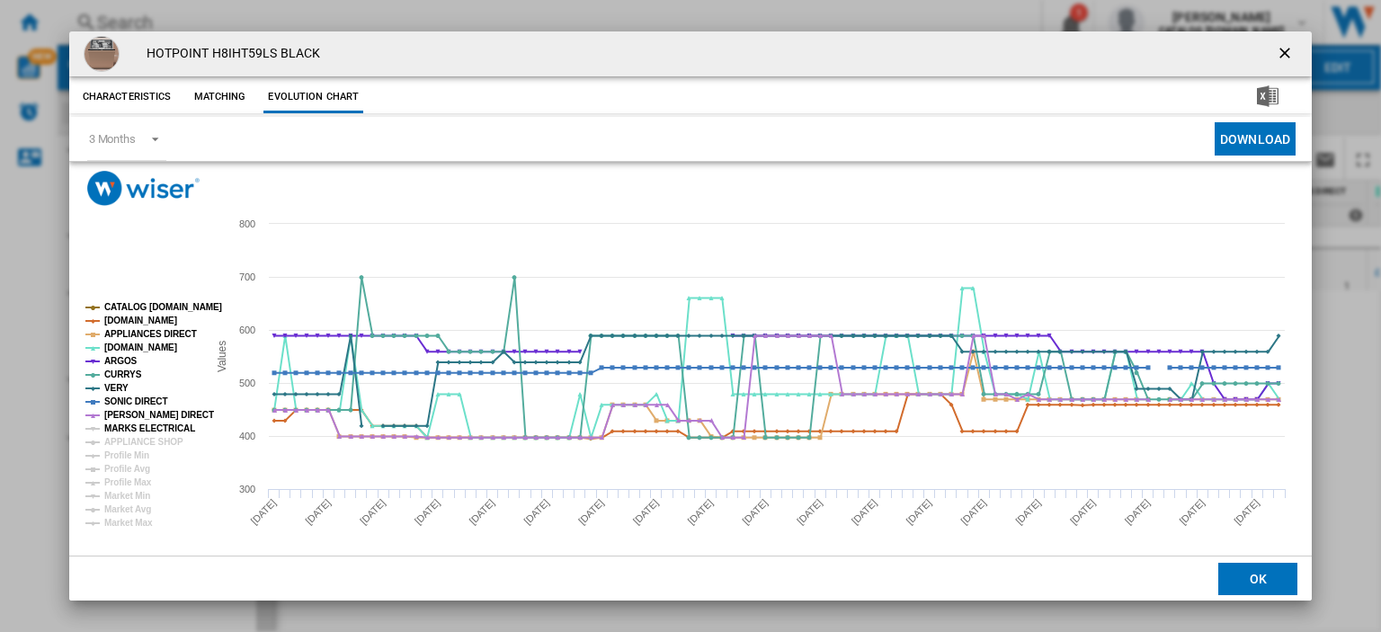
click at [128, 423] on tspan "MARKS ELECTRICAL" at bounding box center [149, 428] width 91 height 10
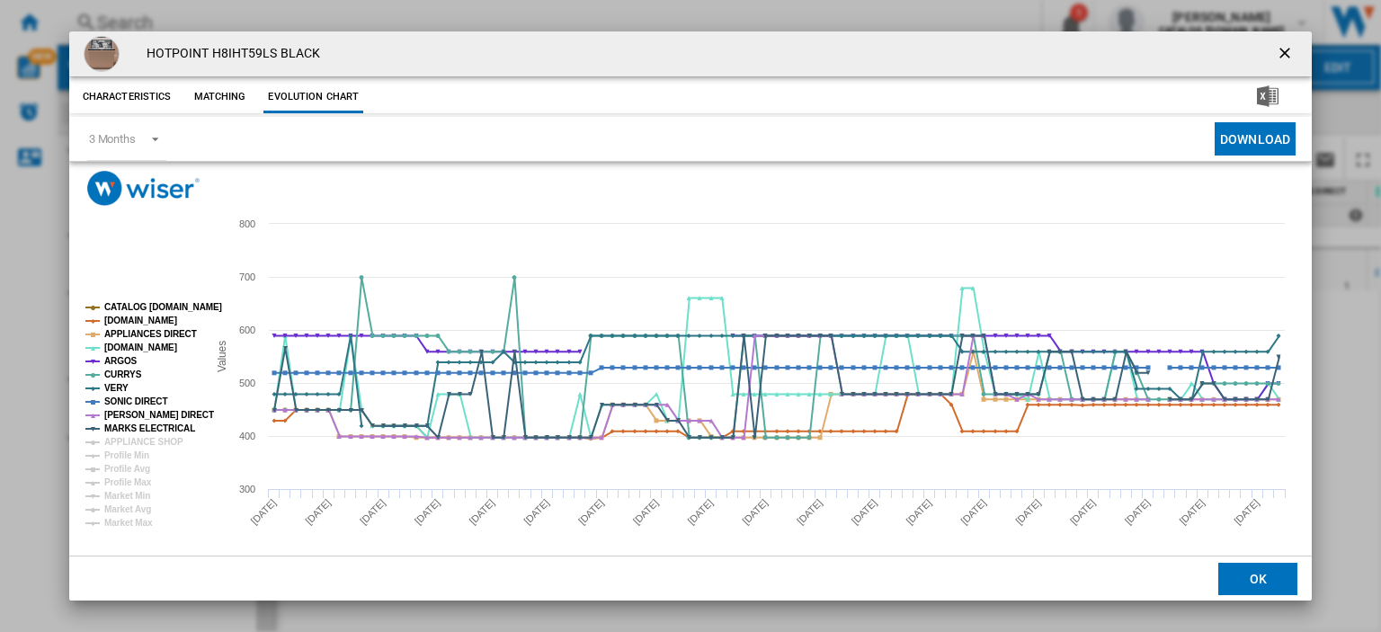
click at [1276, 49] on ng-md-icon "getI18NText('BUTTONS.CLOSE_DIALOG')" at bounding box center [1287, 55] width 22 height 22
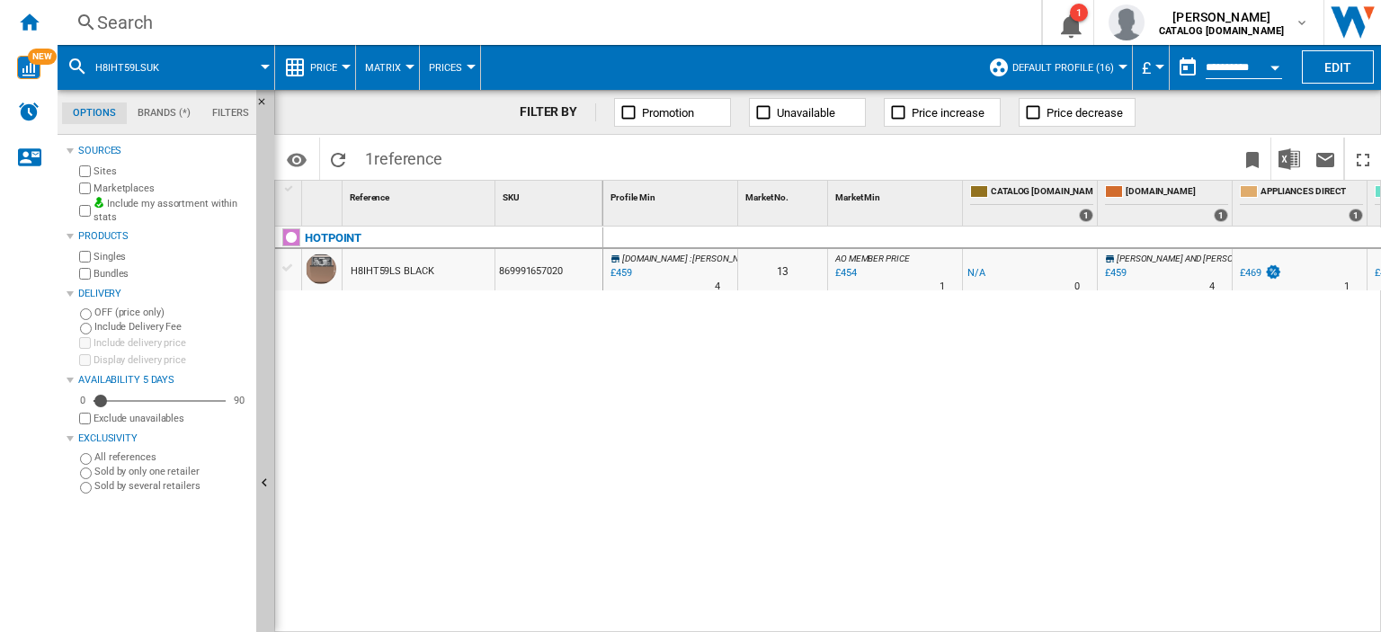
click at [108, 22] on div "Search" at bounding box center [545, 22] width 897 height 25
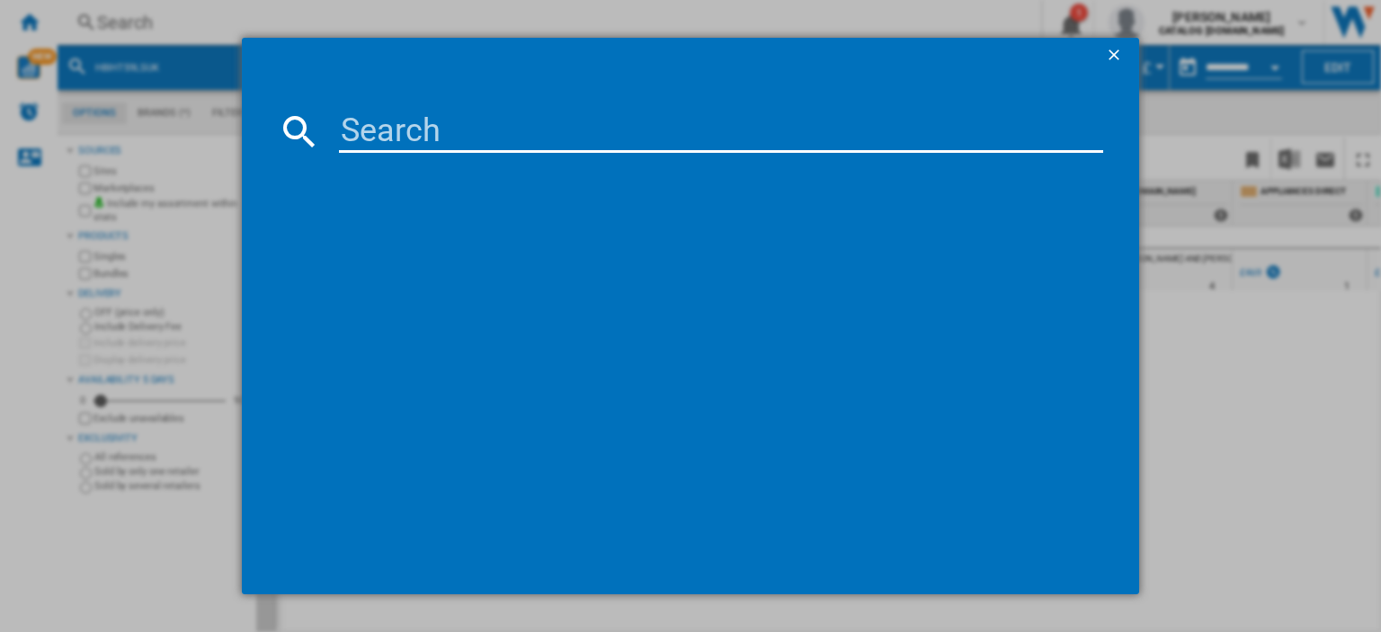
type input "BIWMHG91485UK"
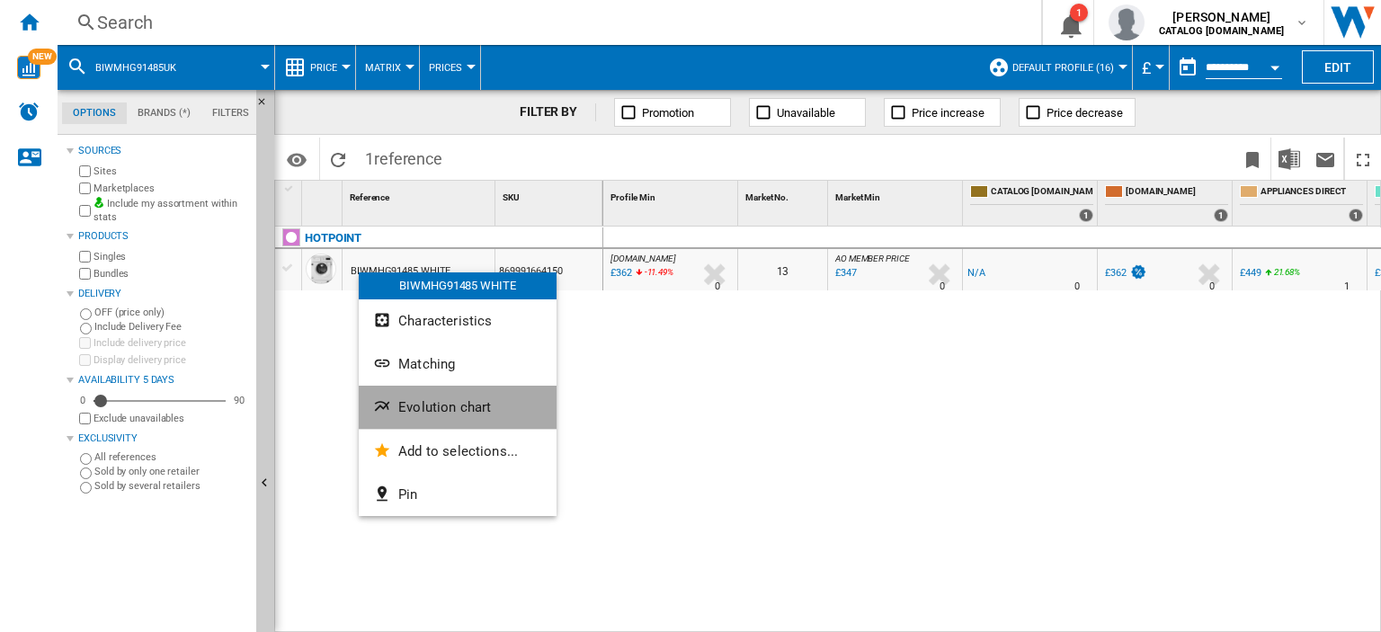
click at [423, 405] on span "Evolution chart" at bounding box center [444, 407] width 93 height 16
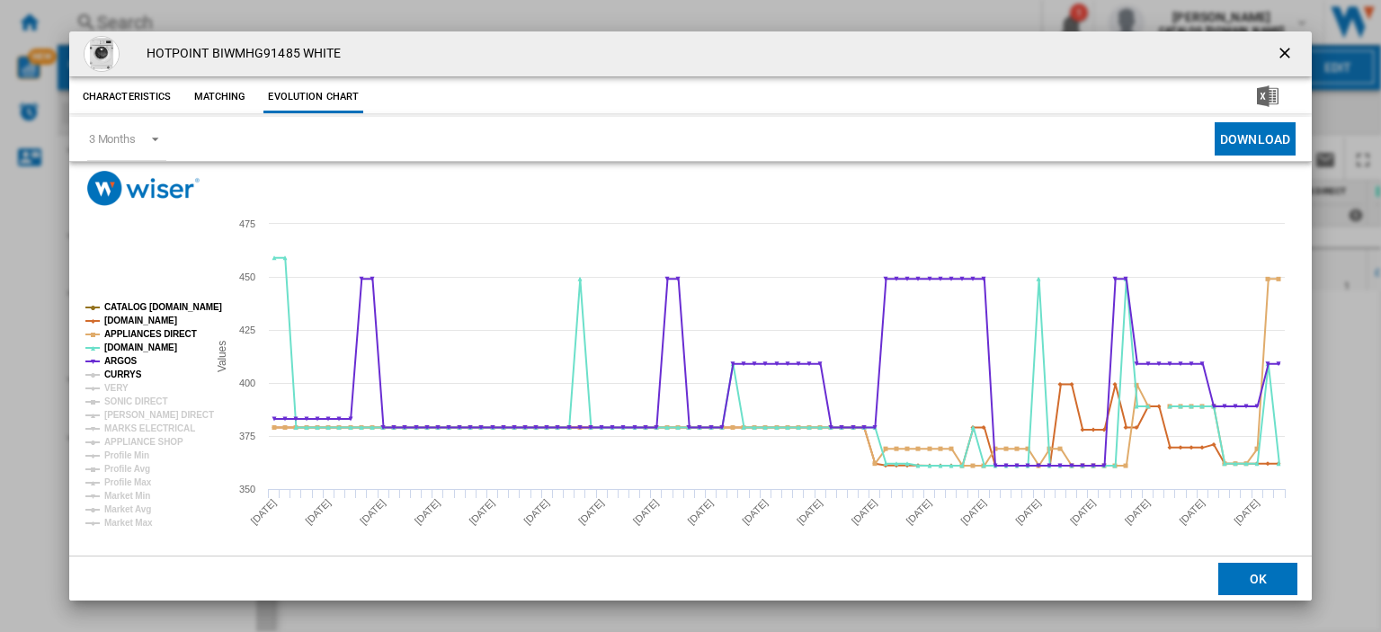
click at [129, 376] on tspan "CURRYS" at bounding box center [123, 374] width 38 height 10
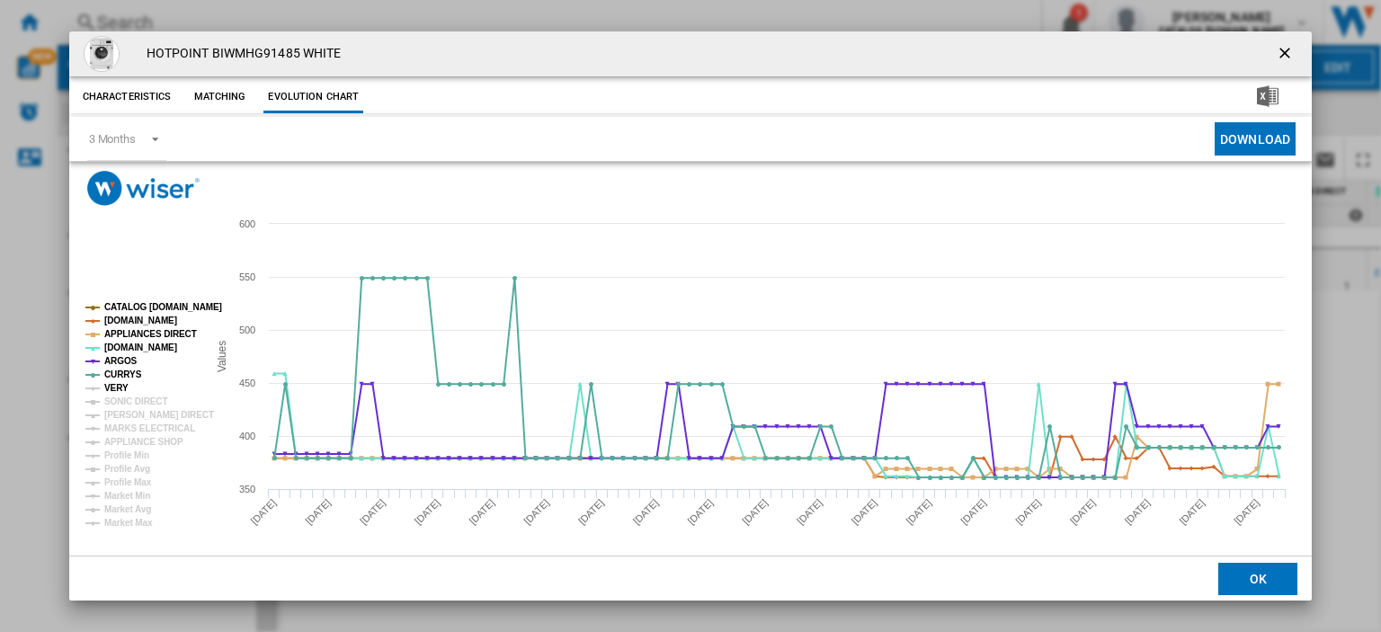
click at [120, 390] on tspan "VERY" at bounding box center [116, 388] width 24 height 10
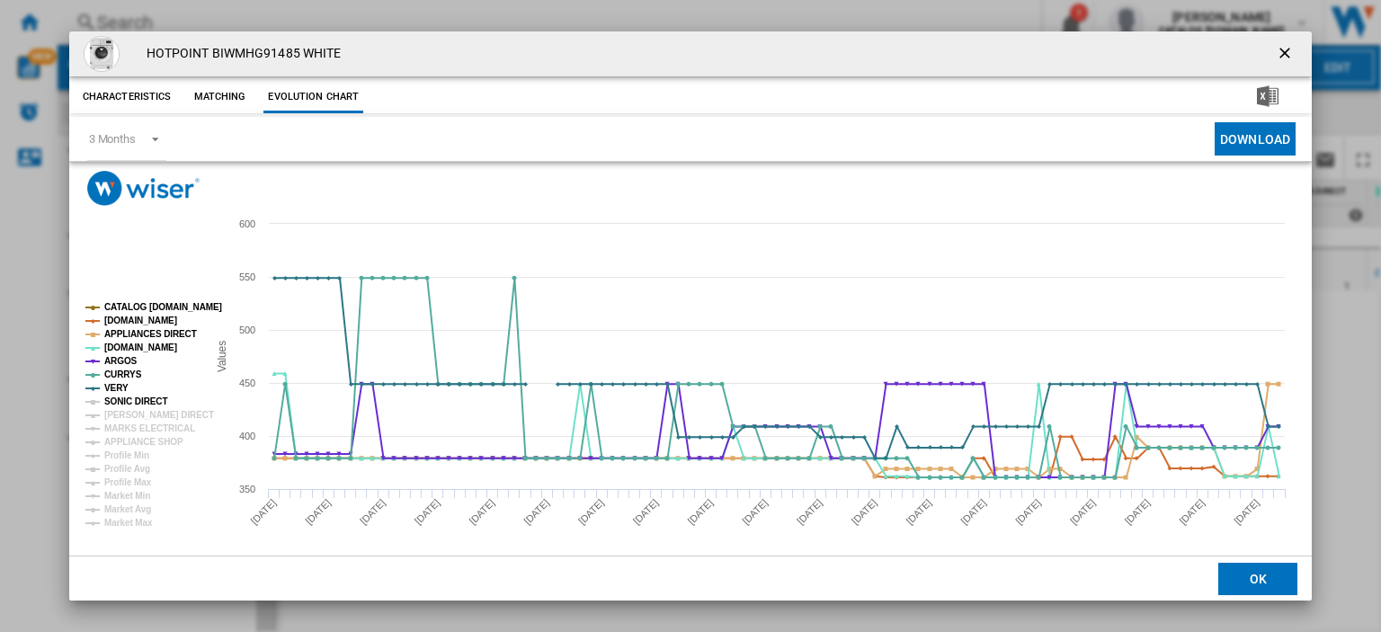
click at [121, 398] on tspan "SONIC DIRECT" at bounding box center [135, 401] width 63 height 10
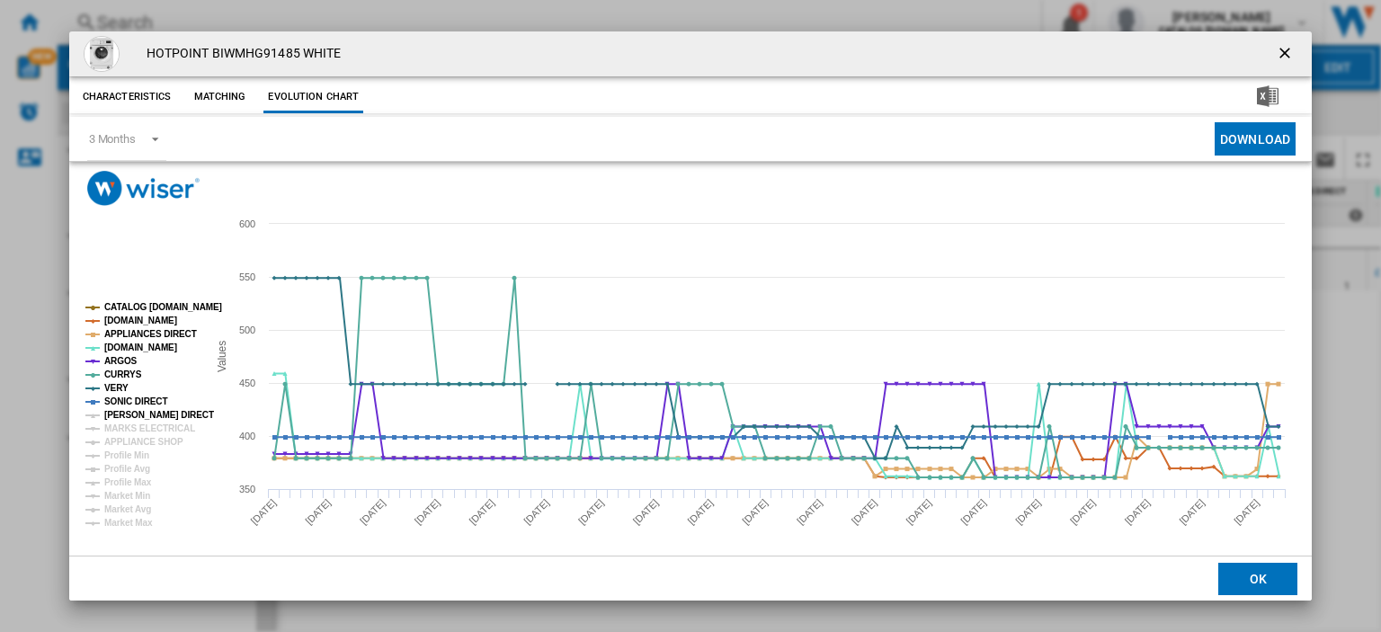
click at [123, 411] on tspan "HUGHES DIRECT" at bounding box center [159, 415] width 110 height 10
click at [127, 427] on tspan "MARKS ELECTRICAL" at bounding box center [149, 428] width 91 height 10
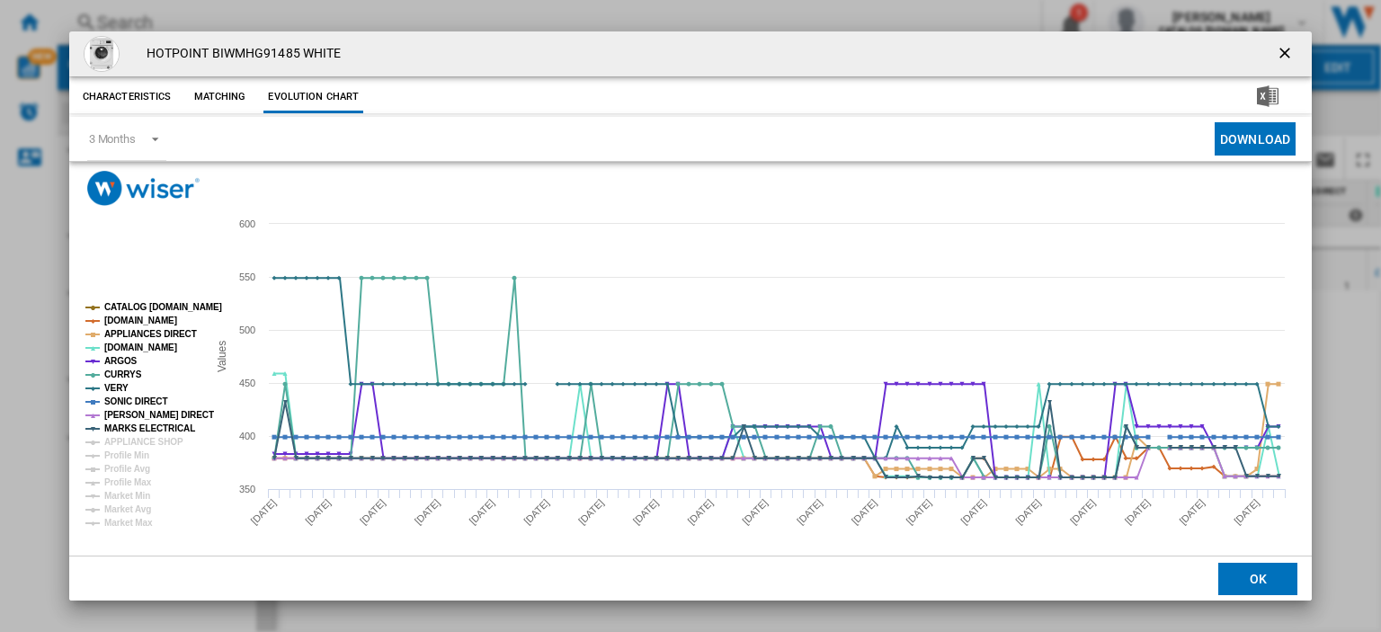
scroll to position [10, 0]
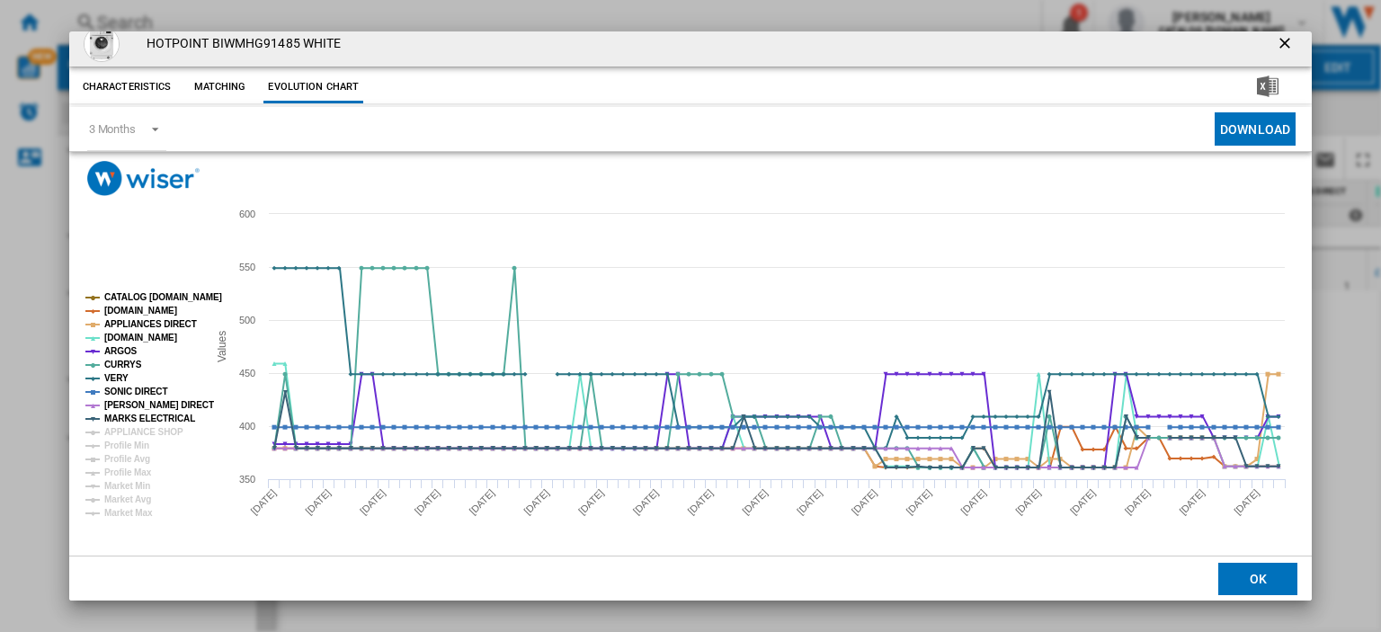
click at [1276, 42] on ng-md-icon "getI18NText('BUTTONS.CLOSE_DIALOG')" at bounding box center [1287, 45] width 22 height 22
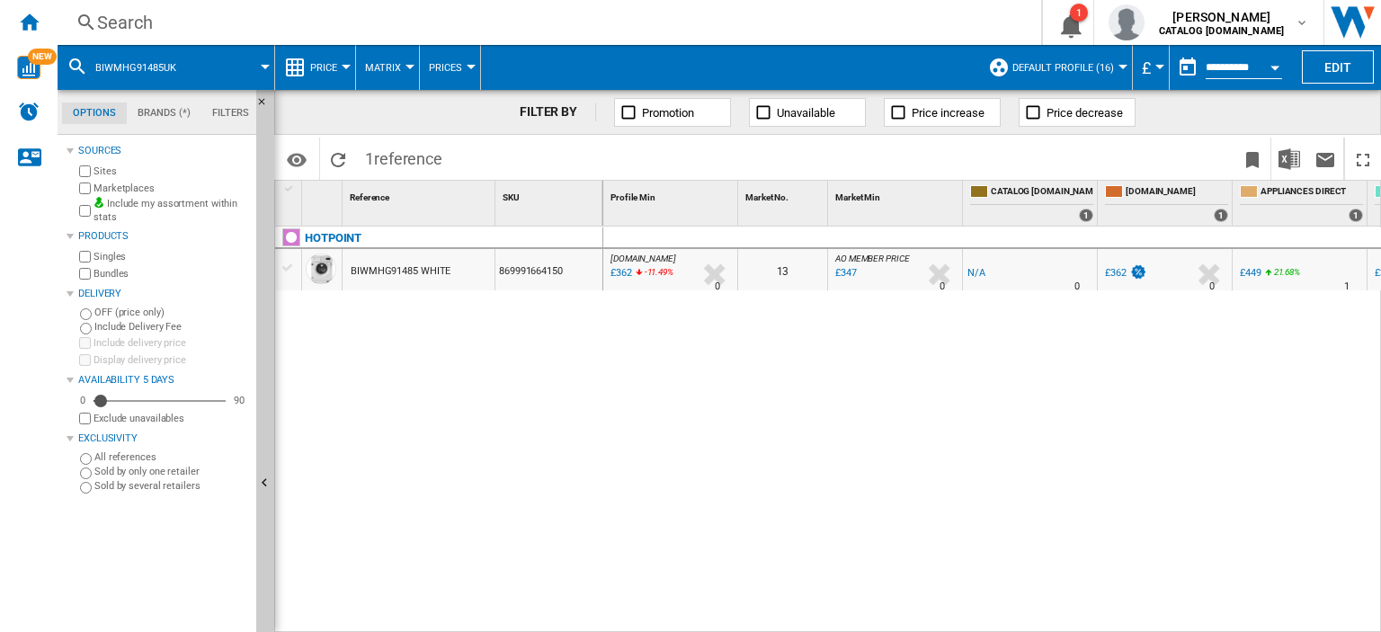
click at [127, 26] on div "Search" at bounding box center [545, 22] width 897 height 25
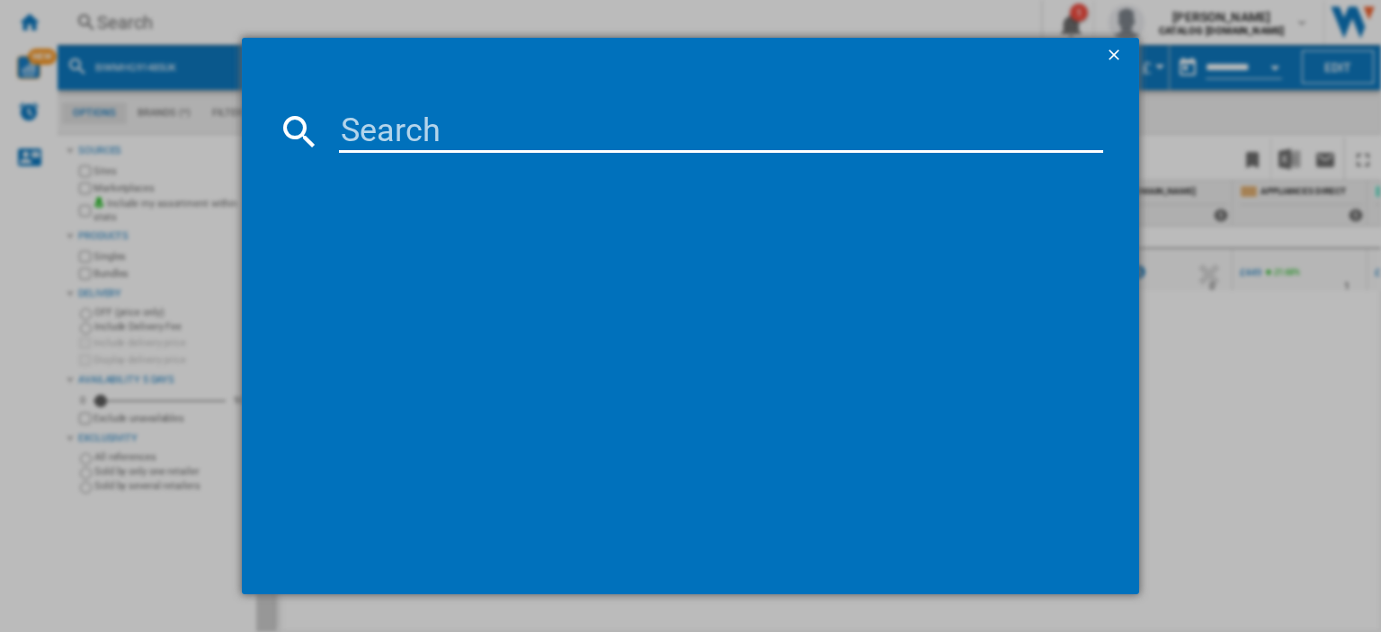
drag, startPoint x: 347, startPoint y: 132, endPoint x: 347, endPoint y: 113, distance: 18.9
click at [347, 114] on input at bounding box center [721, 131] width 764 height 43
paste input "TB3977BBF"
type input "TB3977BBF"
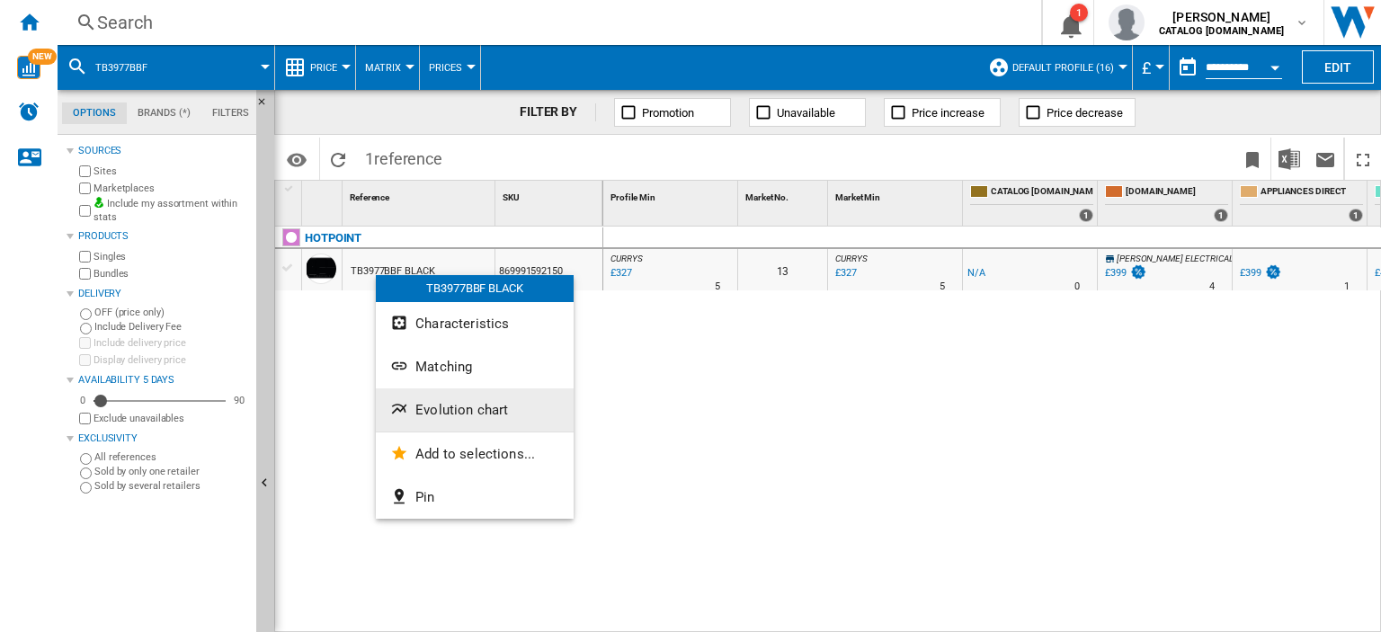
click at [451, 416] on span "Evolution chart" at bounding box center [461, 410] width 93 height 16
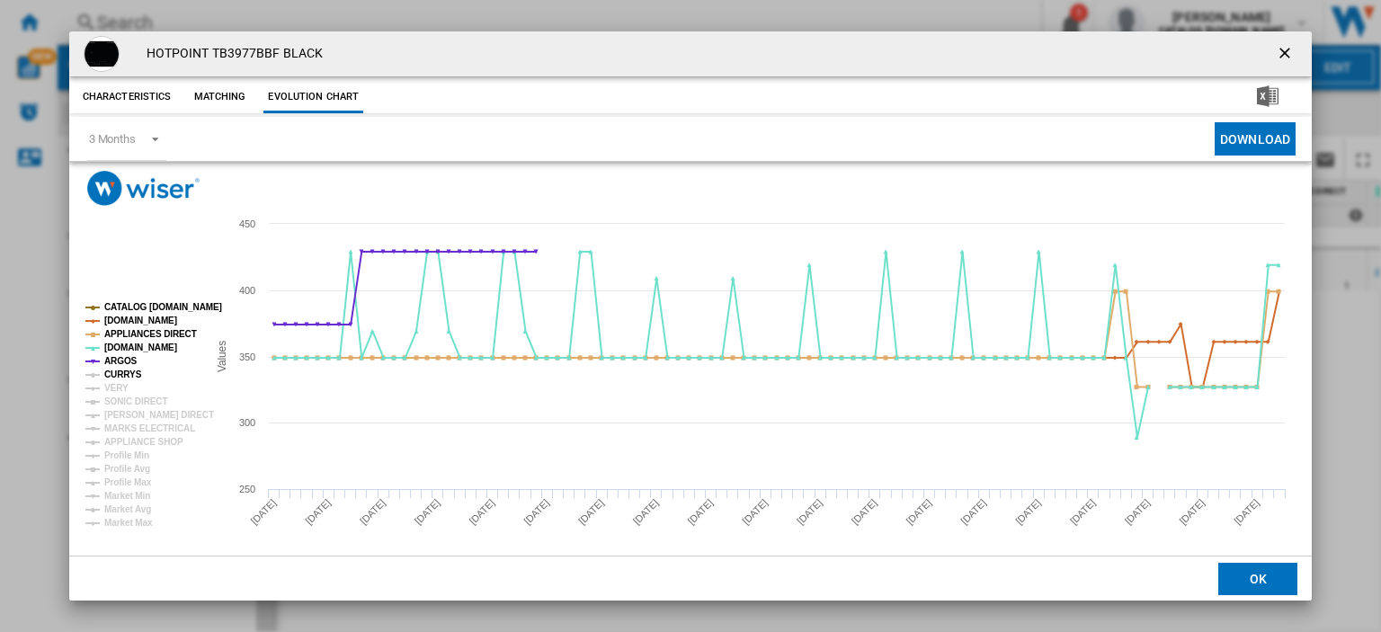
click at [122, 369] on tspan "CURRYS" at bounding box center [123, 374] width 38 height 10
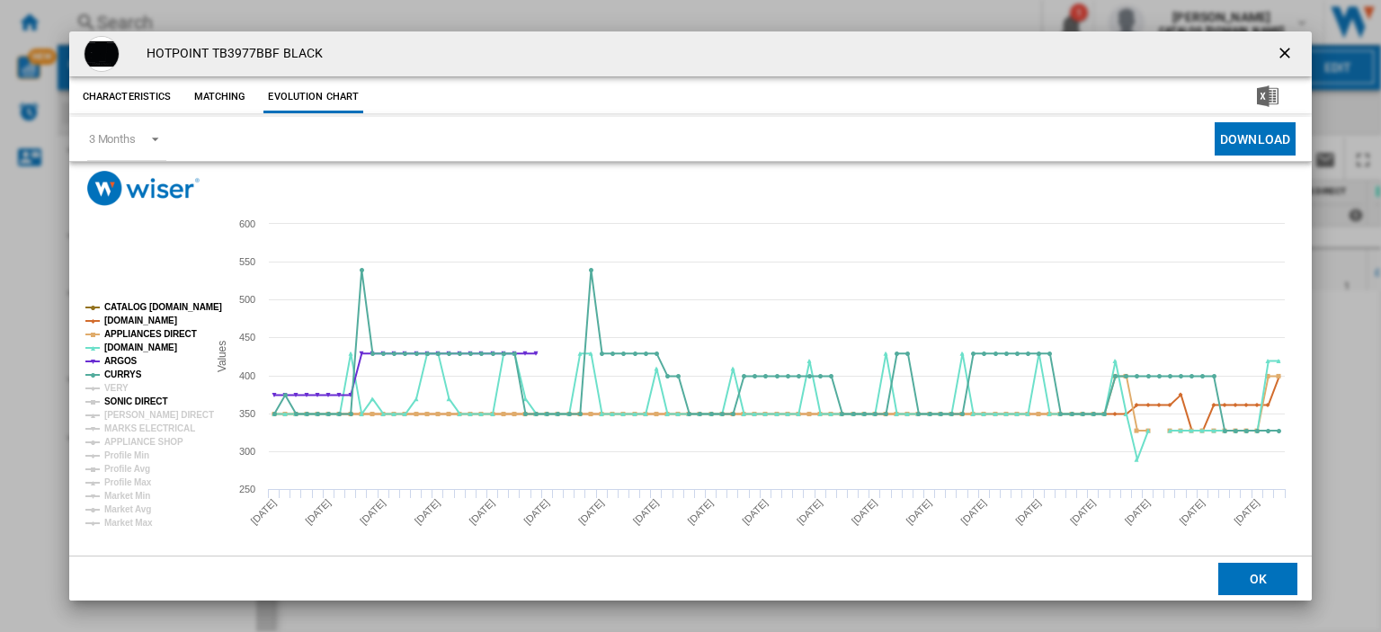
click at [116, 396] on tspan "SONIC DIRECT" at bounding box center [135, 401] width 63 height 10
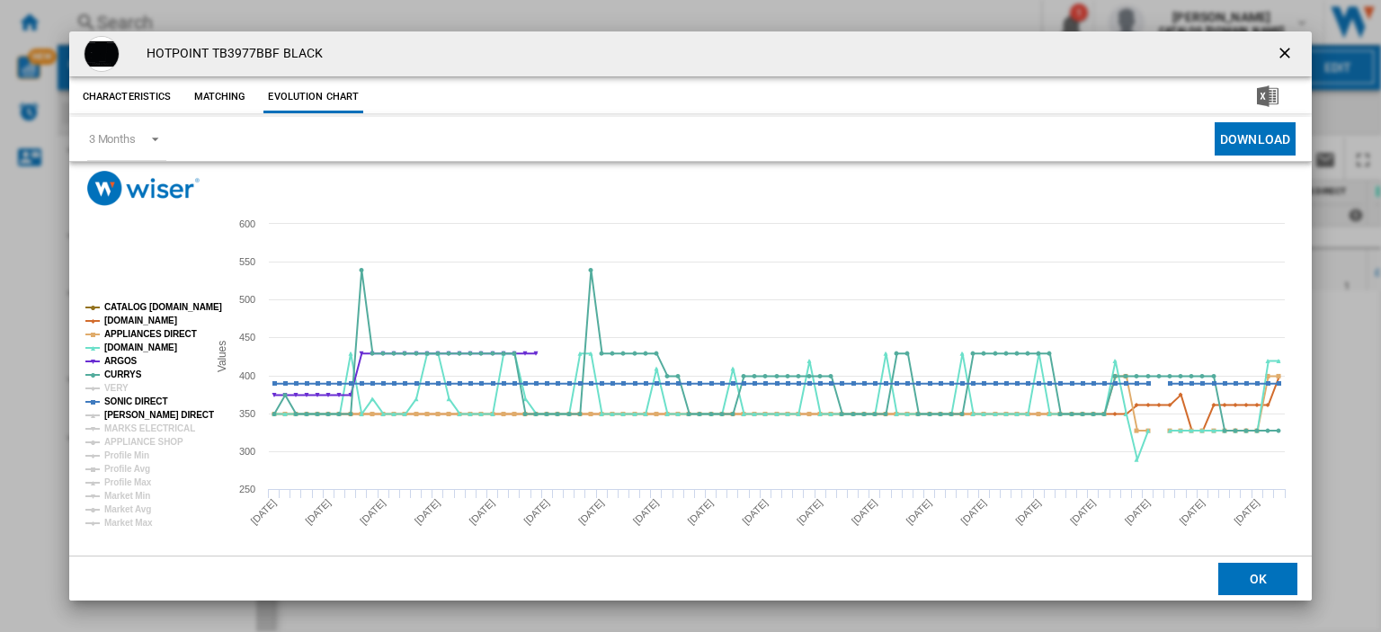
click at [119, 410] on tspan "HUGHES DIRECT" at bounding box center [159, 415] width 110 height 10
click at [120, 384] on tspan "VERY" at bounding box center [116, 388] width 24 height 10
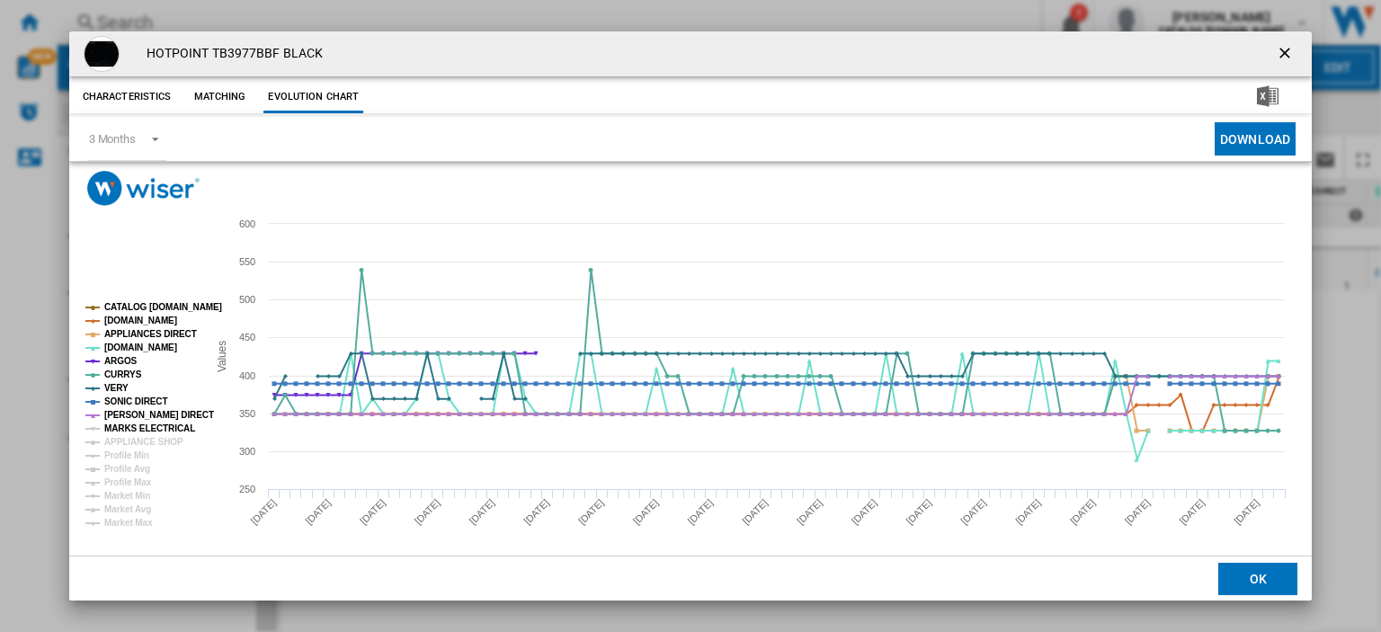
click at [129, 423] on tspan "MARKS ELECTRICAL" at bounding box center [149, 428] width 91 height 10
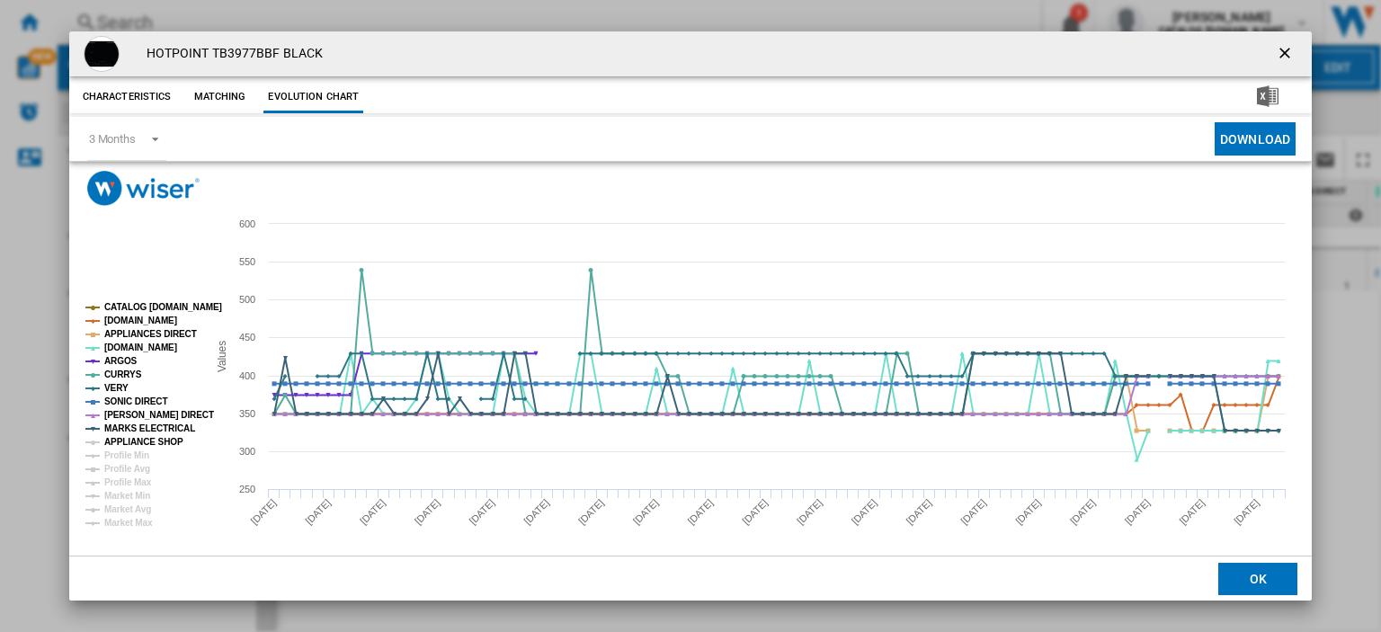
click at [129, 437] on tspan "APPLIANCE SHOP" at bounding box center [143, 442] width 79 height 10
